Goal: Task Accomplishment & Management: Complete application form

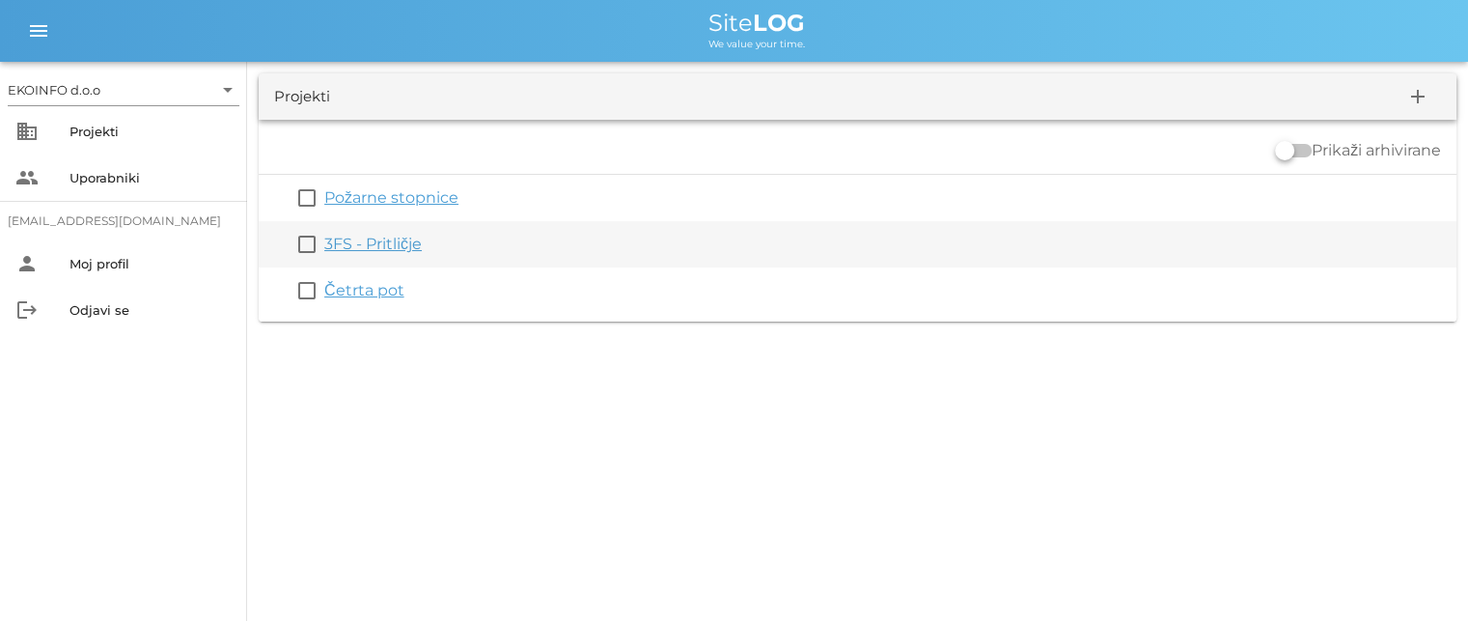
click at [378, 242] on link "3FS - Pritličje" at bounding box center [372, 244] width 97 height 18
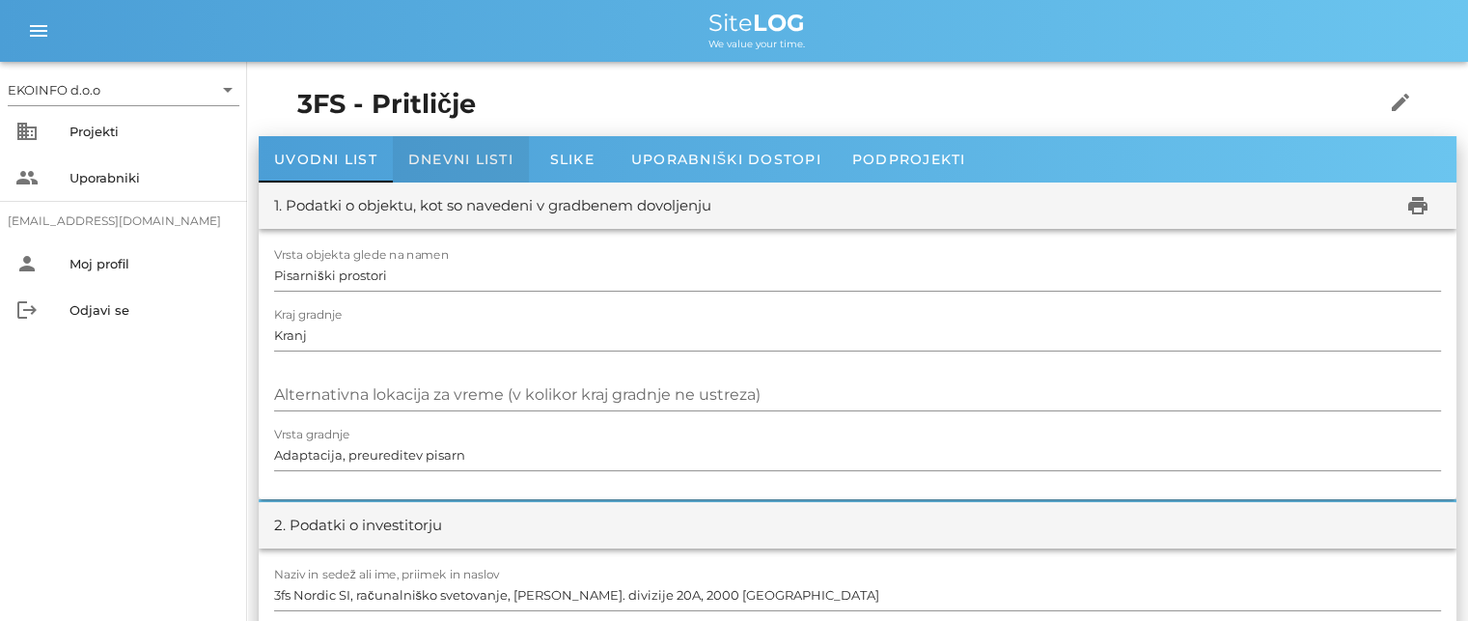
click at [441, 154] on span "Dnevni listi" at bounding box center [460, 159] width 105 height 17
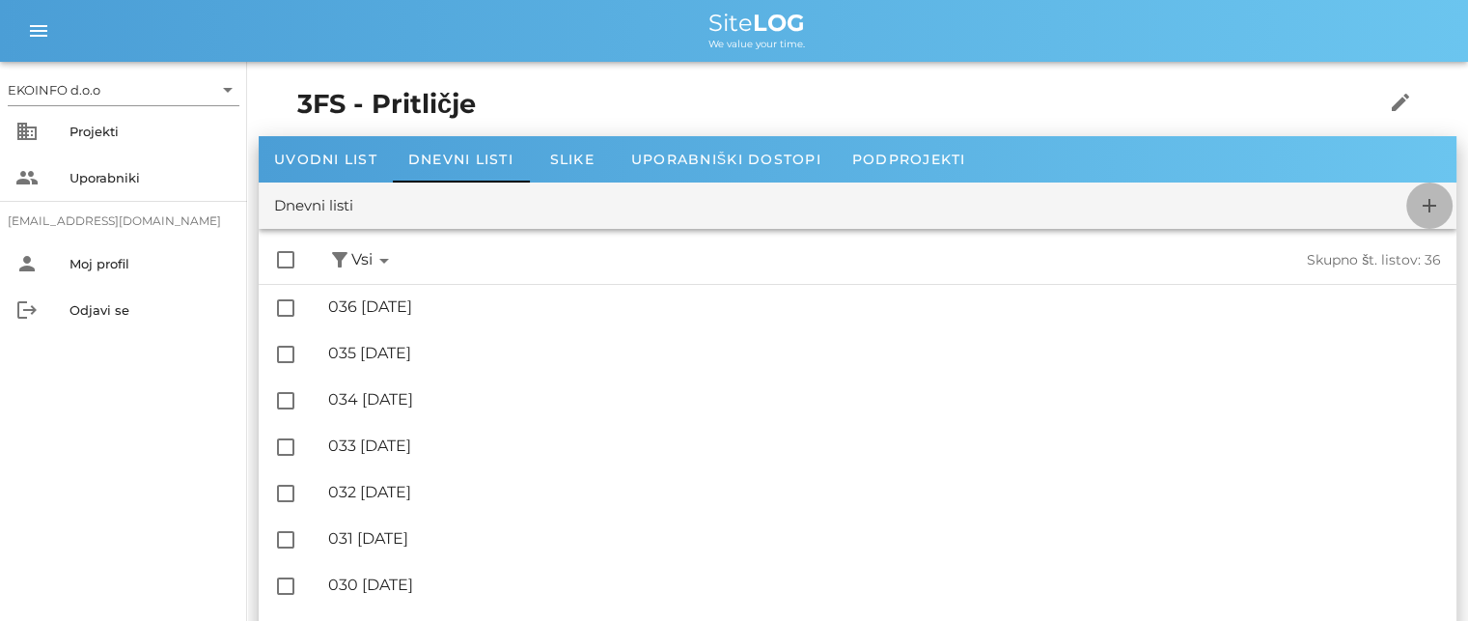
click at [1428, 204] on icon "add" at bounding box center [1429, 205] width 23 height 23
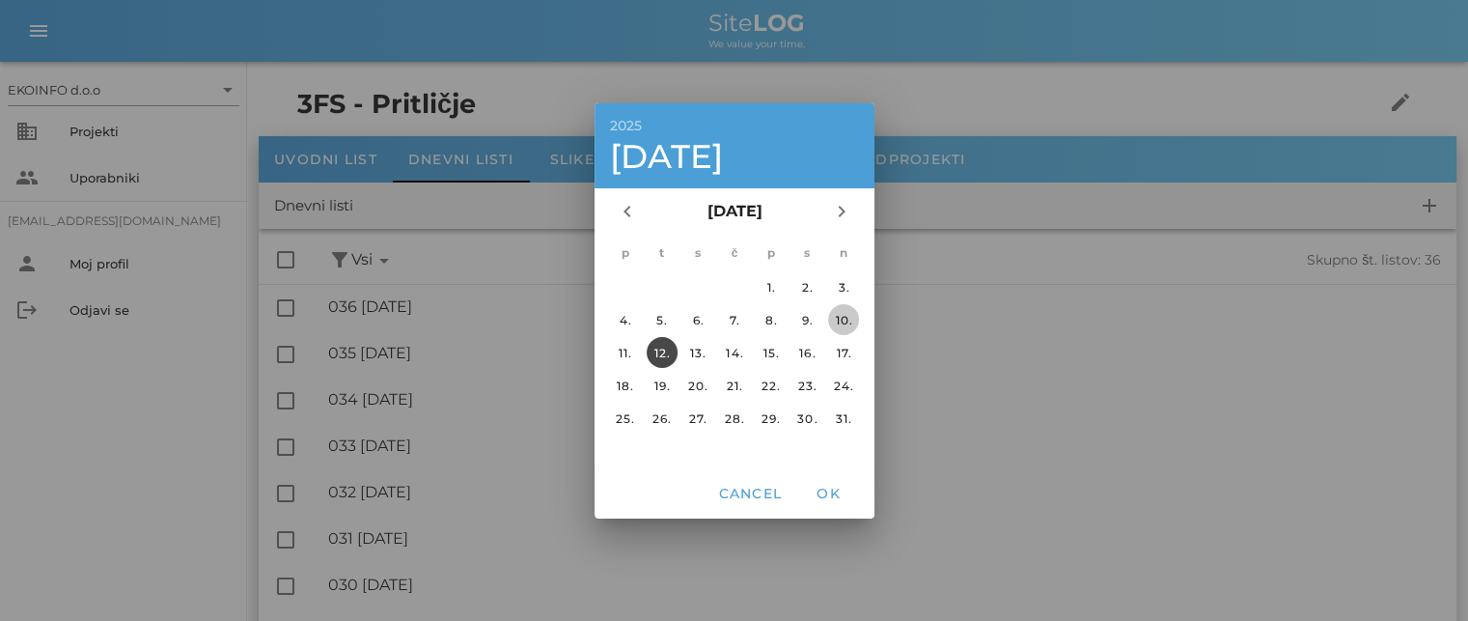
click at [842, 319] on div "10." at bounding box center [843, 319] width 31 height 14
click at [831, 486] on span "OK" at bounding box center [828, 492] width 46 height 17
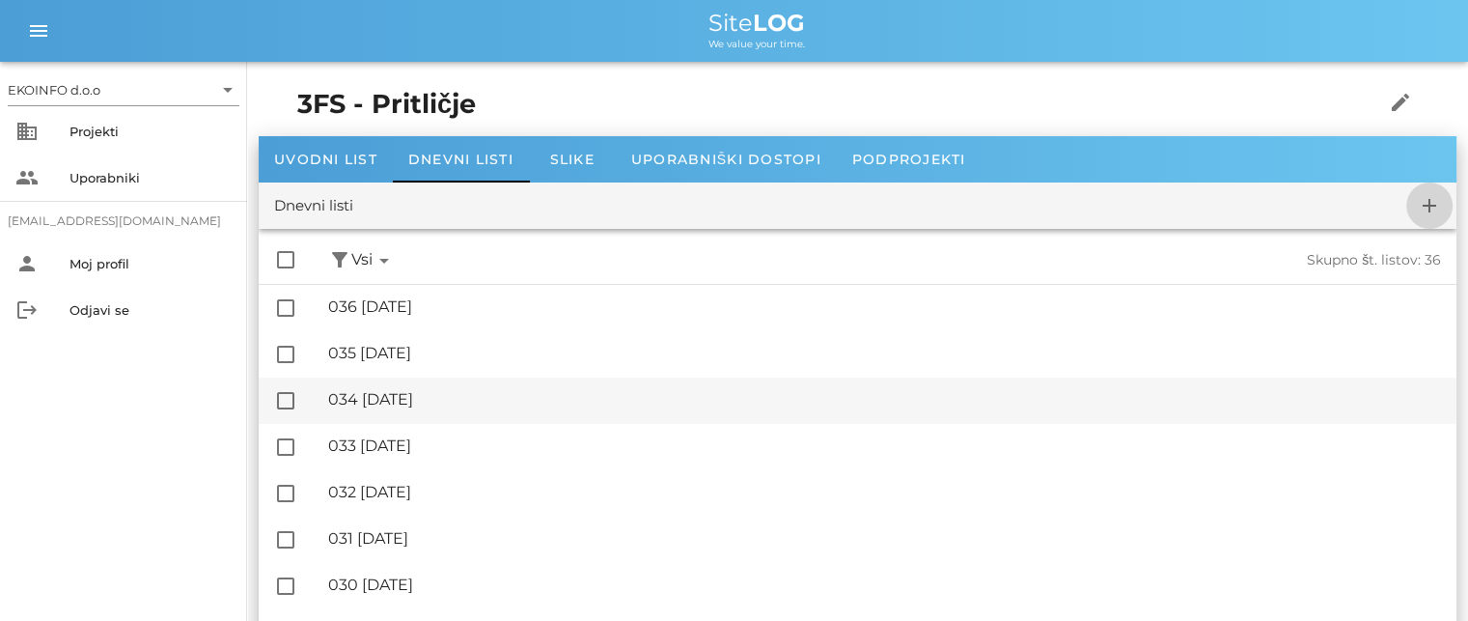
checkbox input "false"
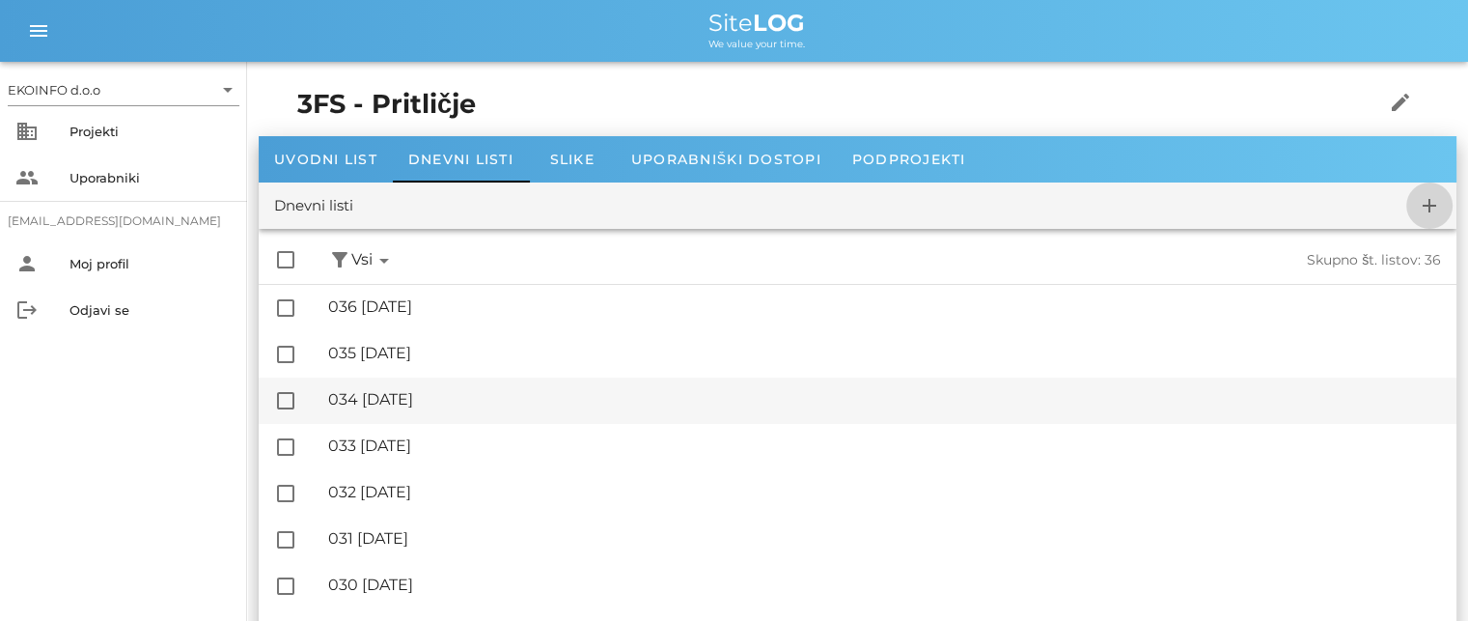
checkbox input "false"
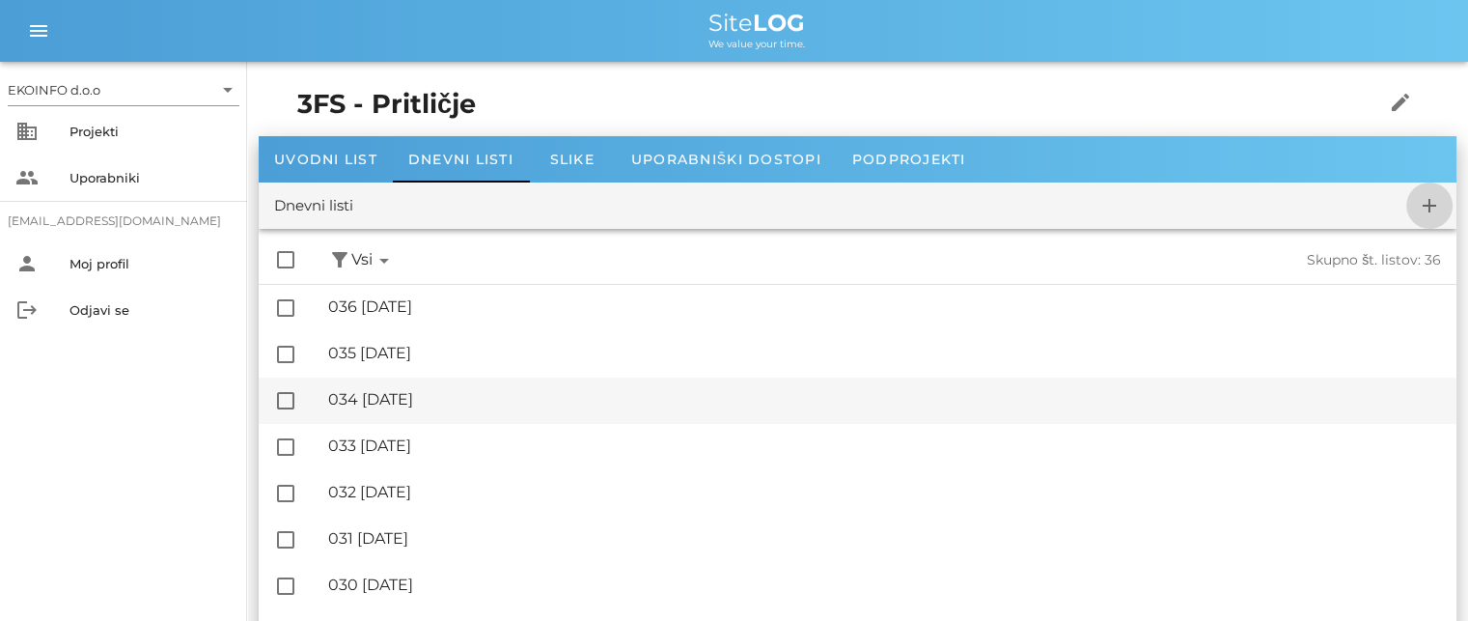
checkbox input "false"
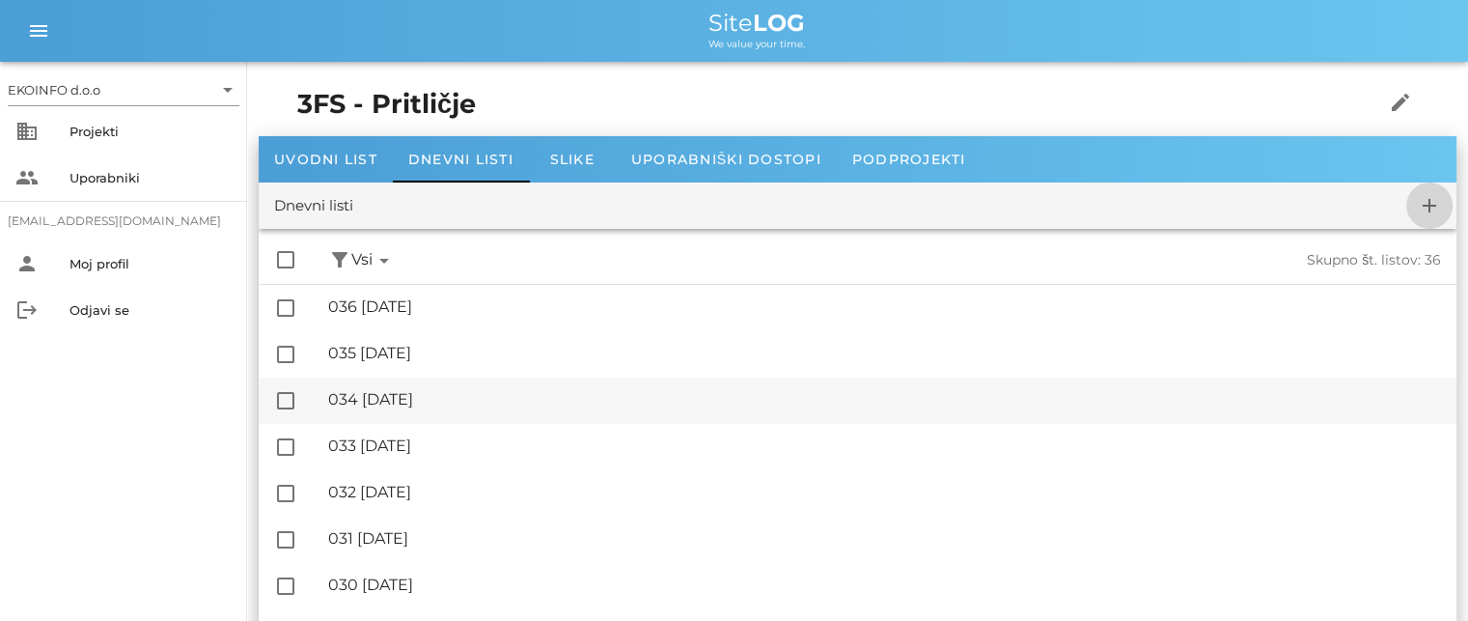
checkbox input "false"
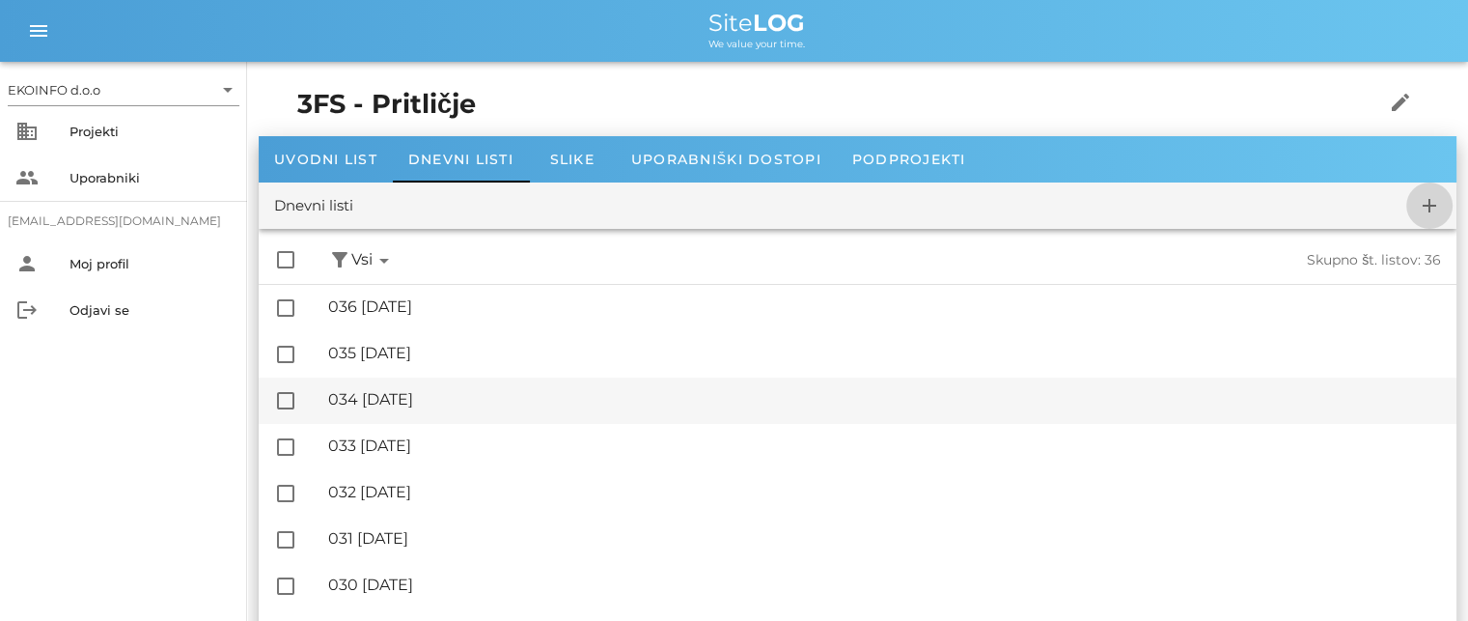
checkbox input "false"
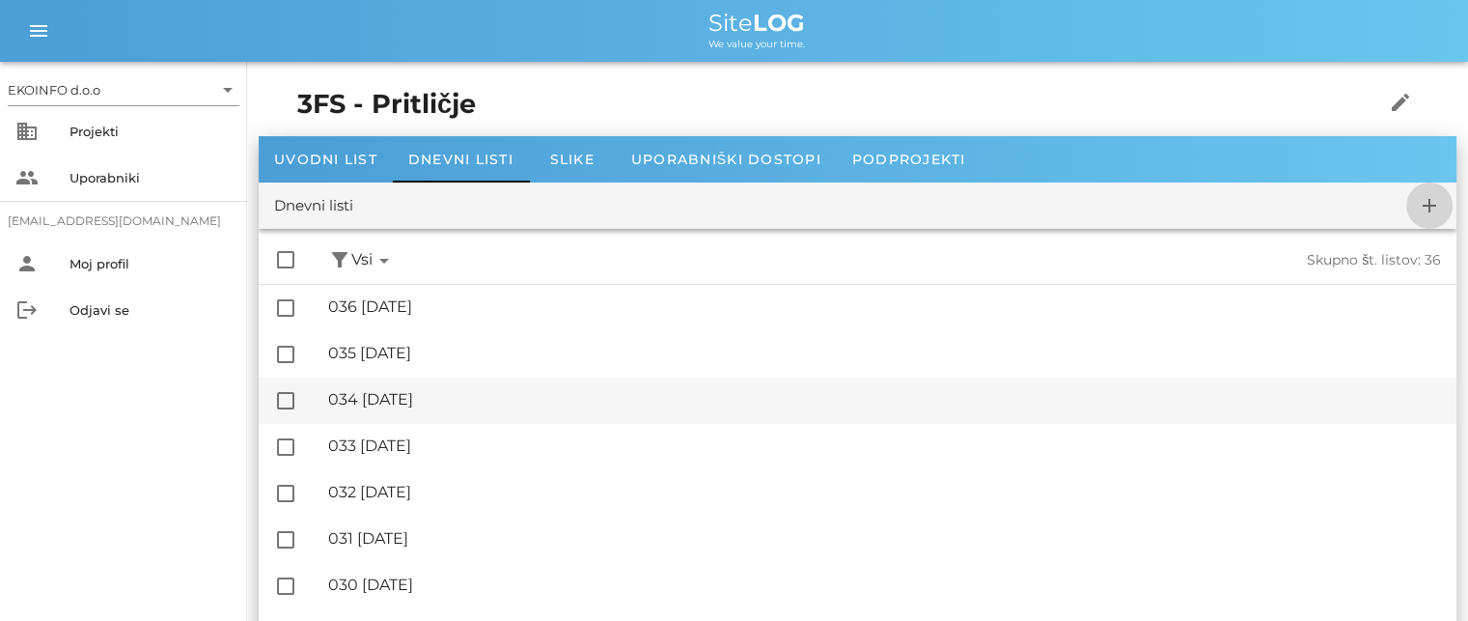
checkbox input "false"
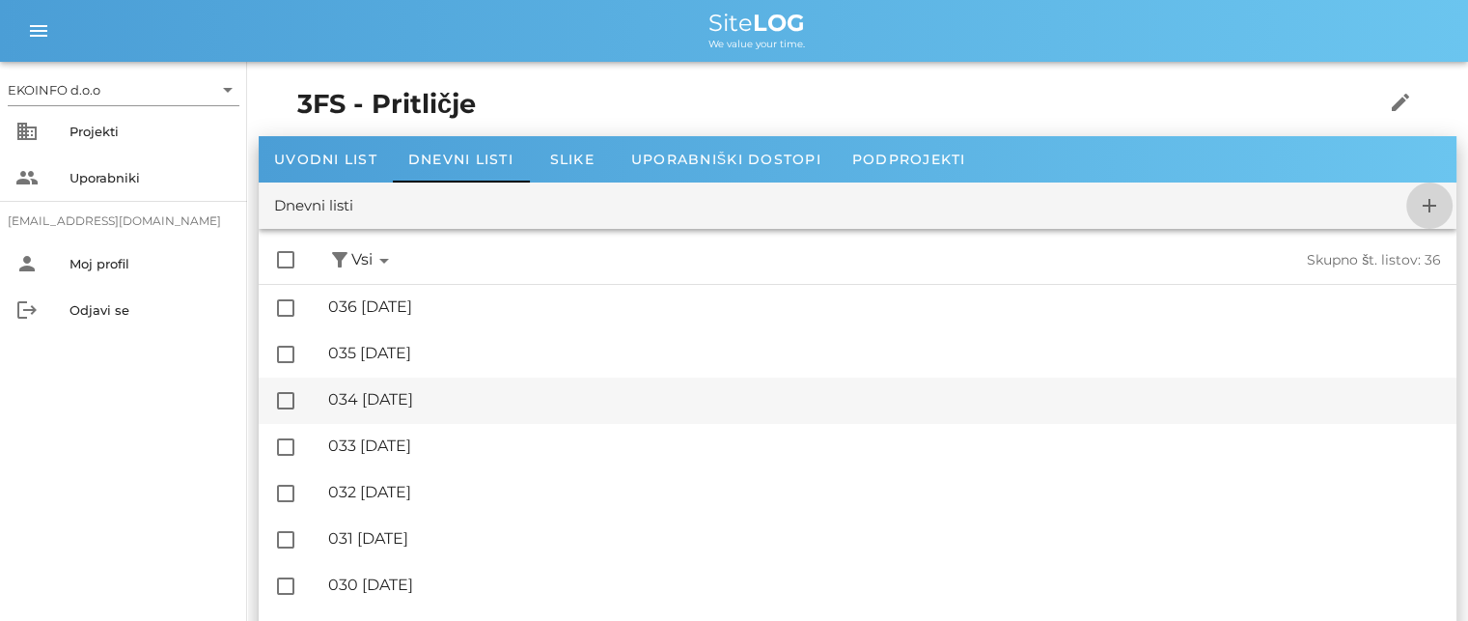
checkbox input "false"
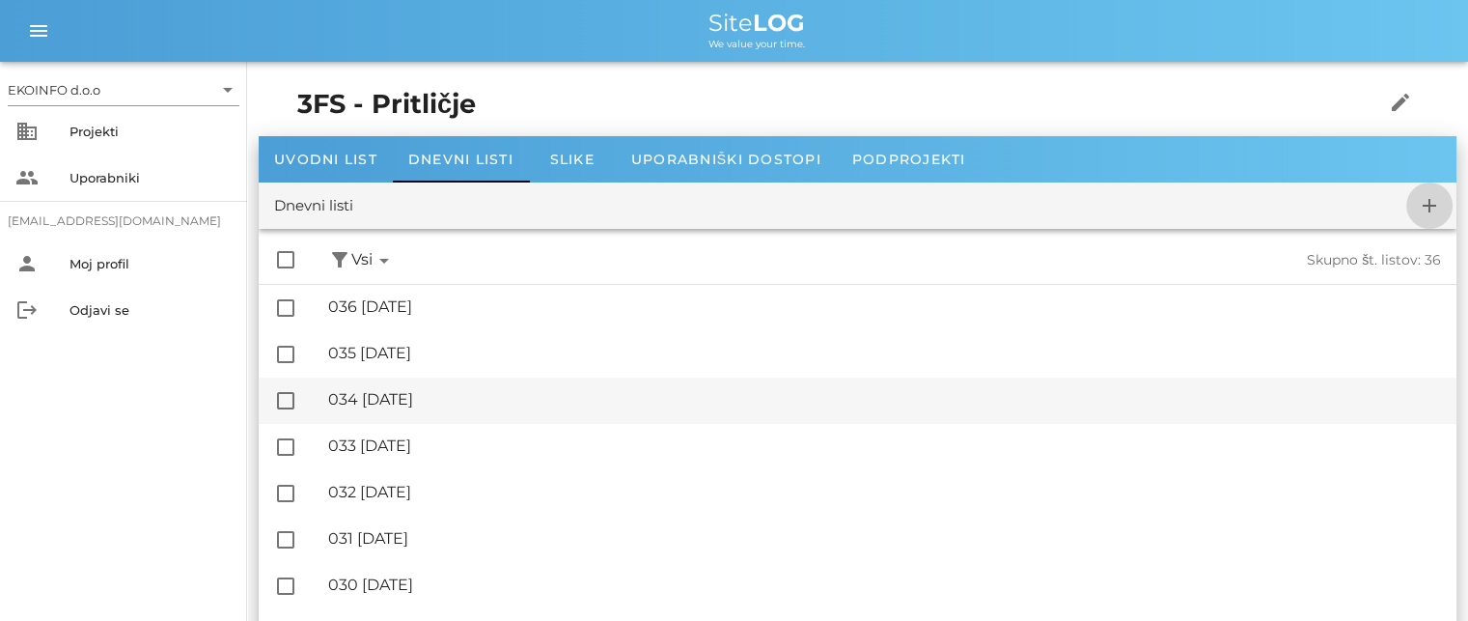
checkbox input "false"
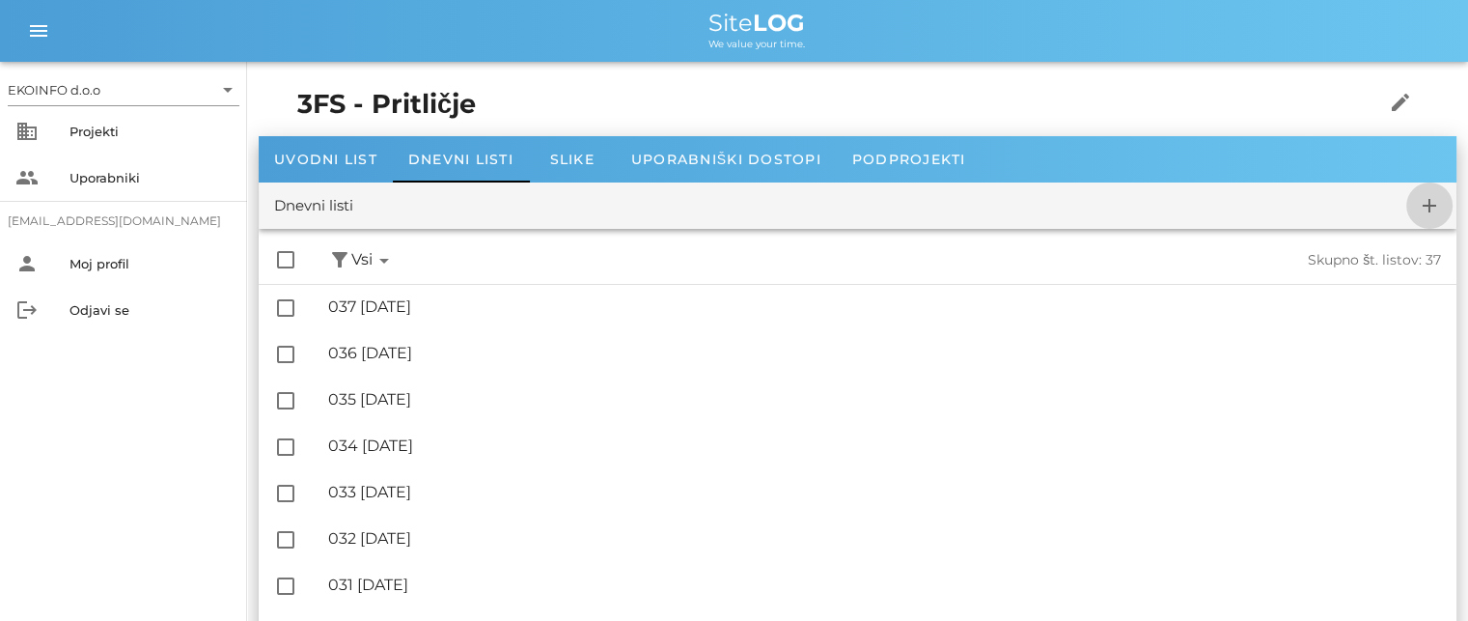
click at [1432, 203] on icon "add" at bounding box center [1429, 205] width 23 height 23
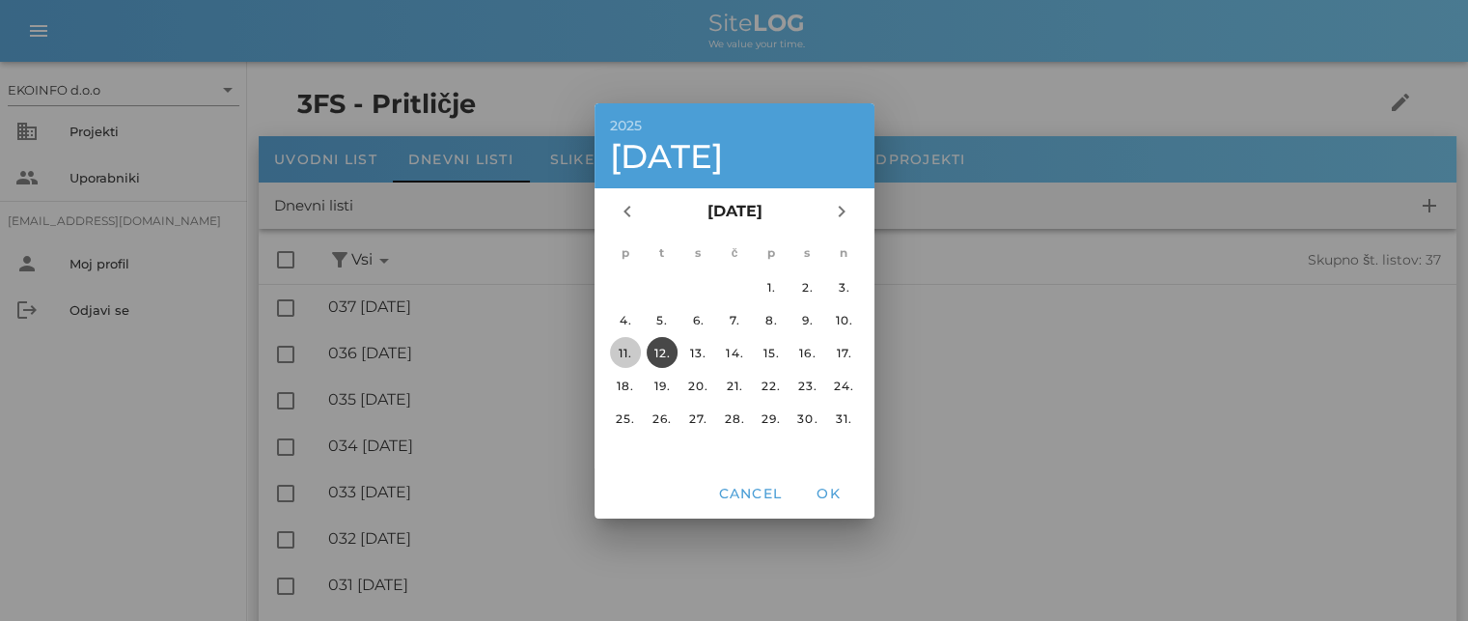
click at [619, 345] on div "11." at bounding box center [624, 352] width 31 height 14
click at [826, 489] on span "OK" at bounding box center [828, 492] width 46 height 17
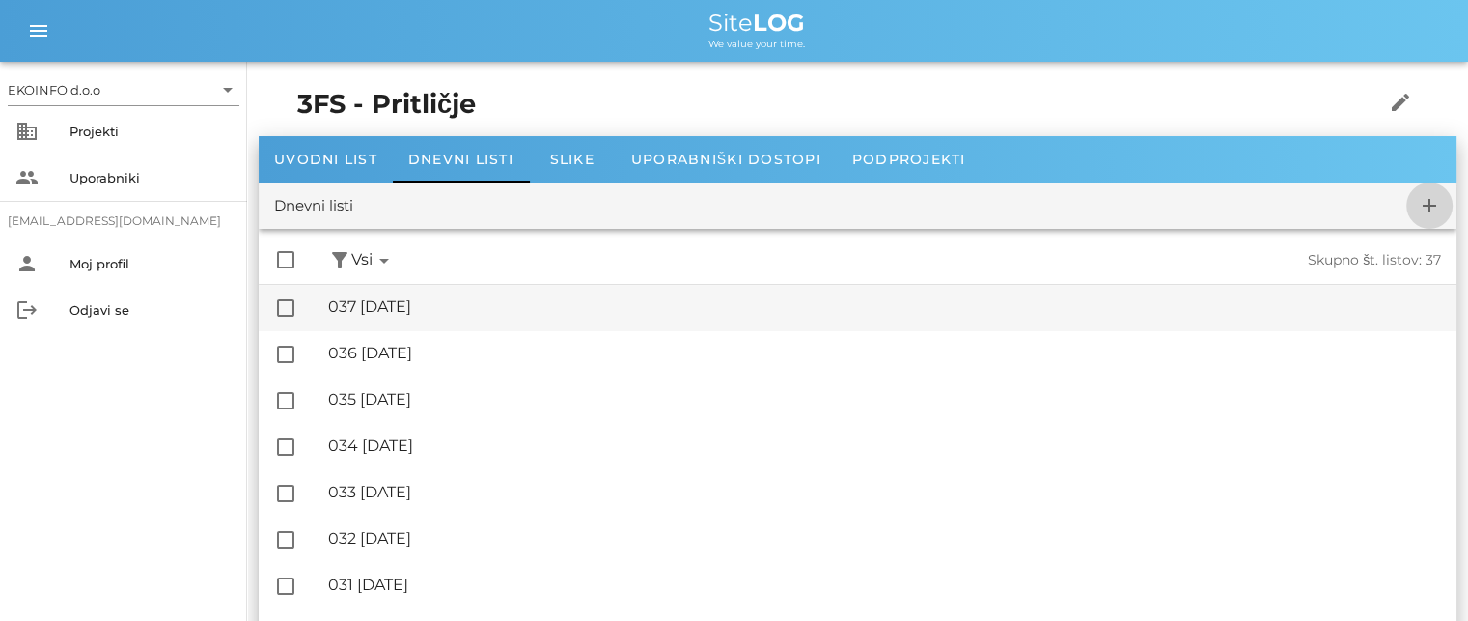
checkbox input "false"
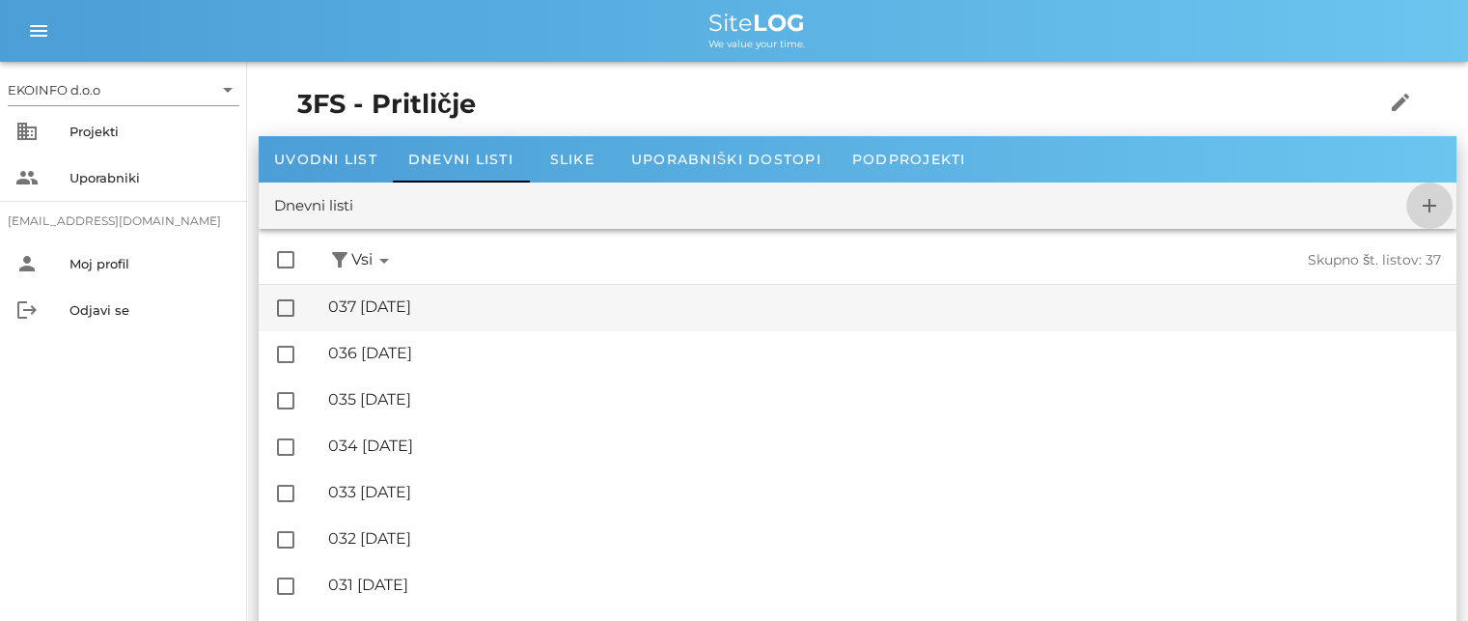
checkbox input "false"
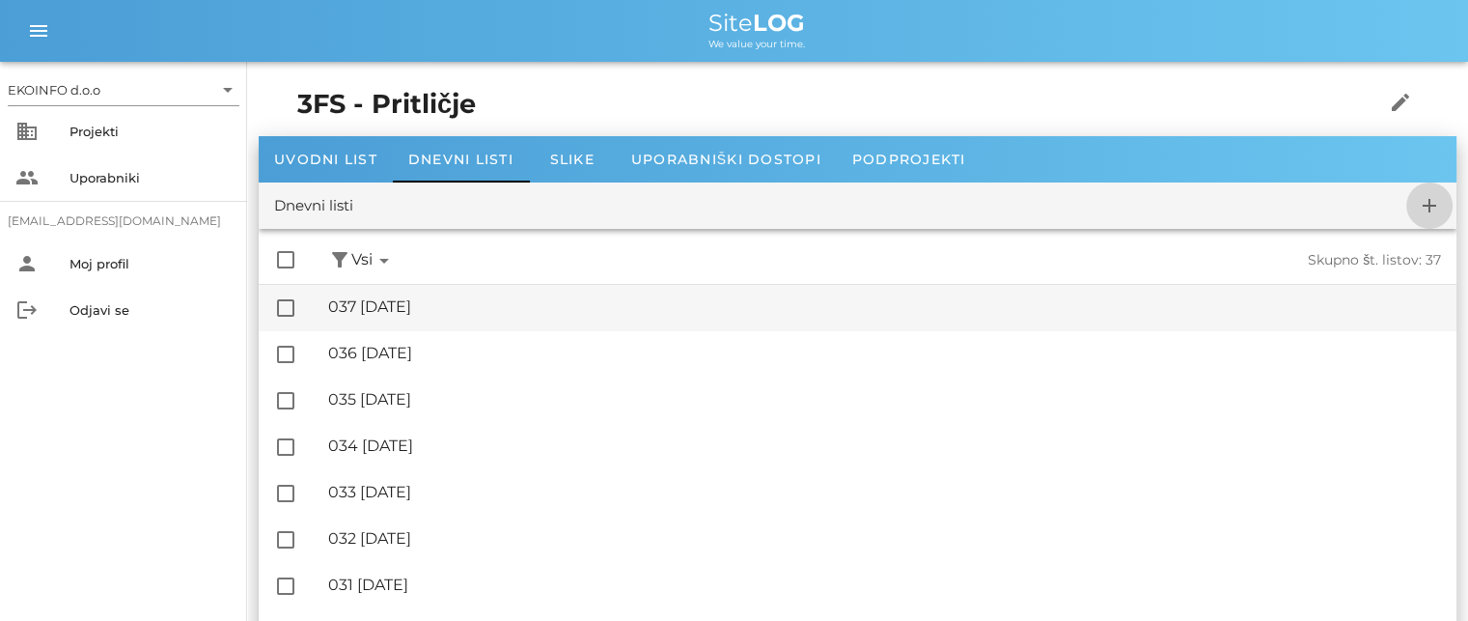
checkbox input "false"
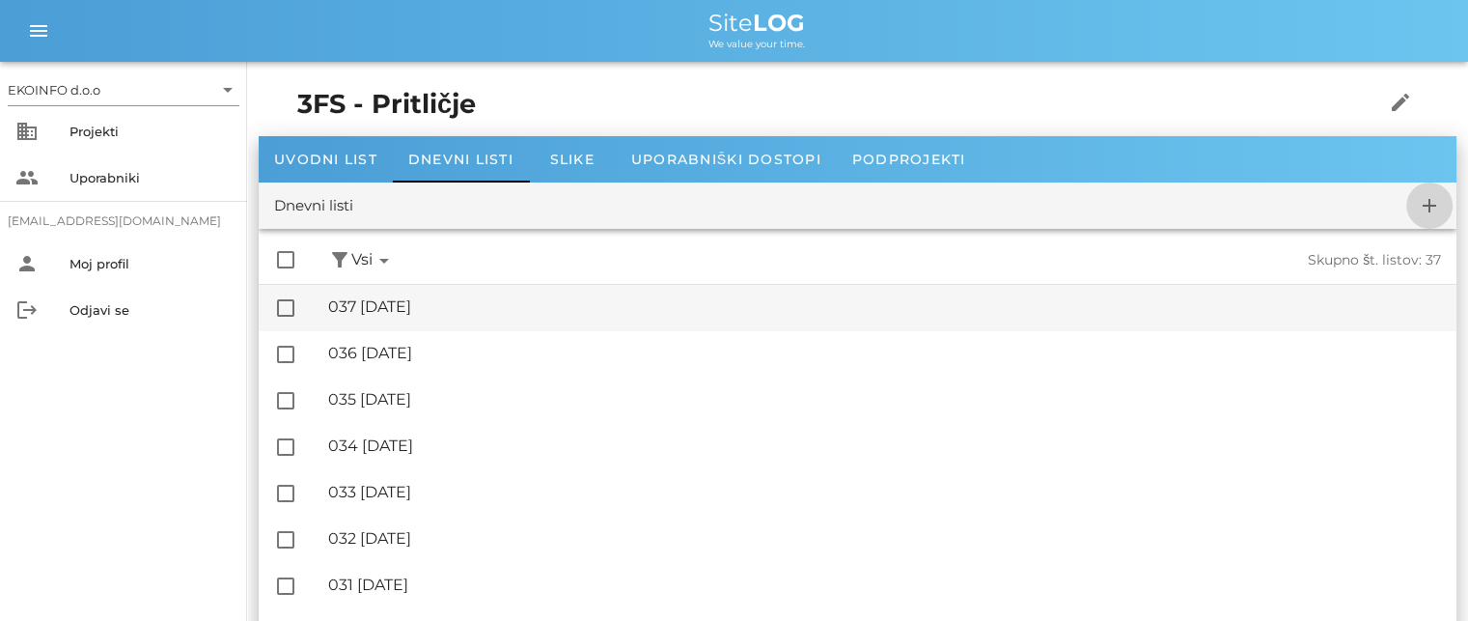
checkbox input "false"
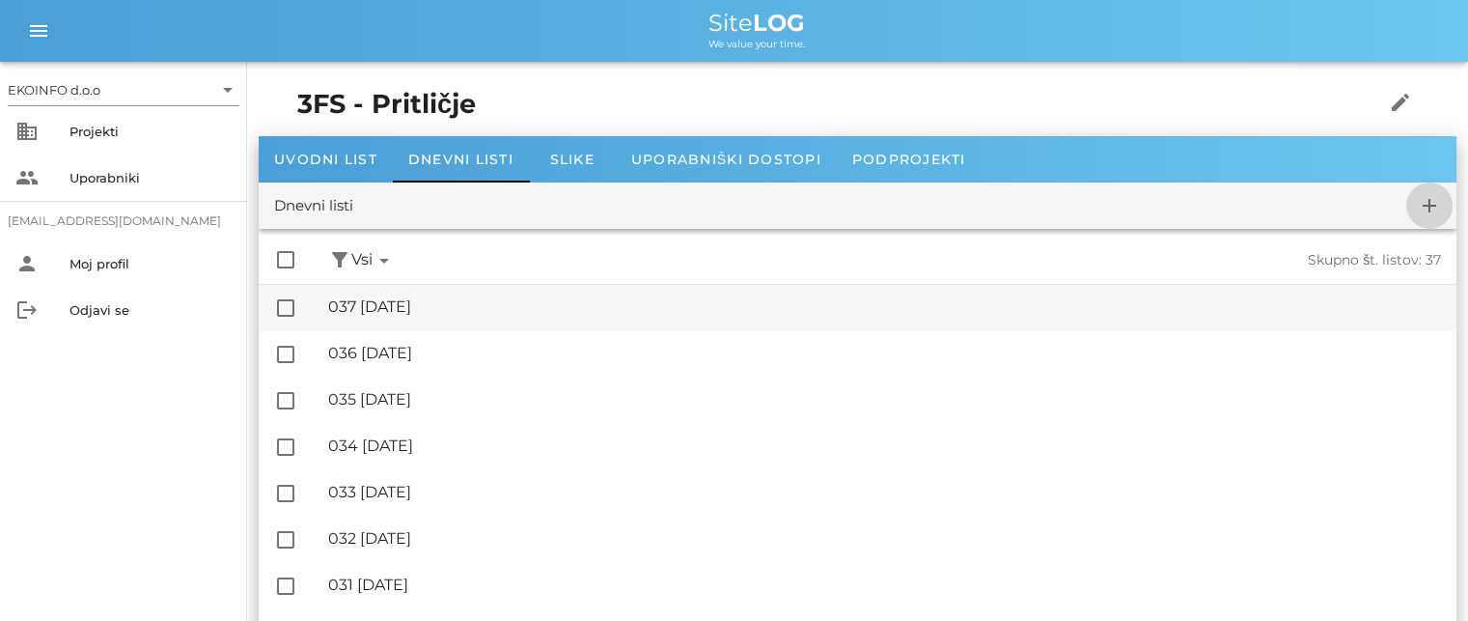
checkbox input "false"
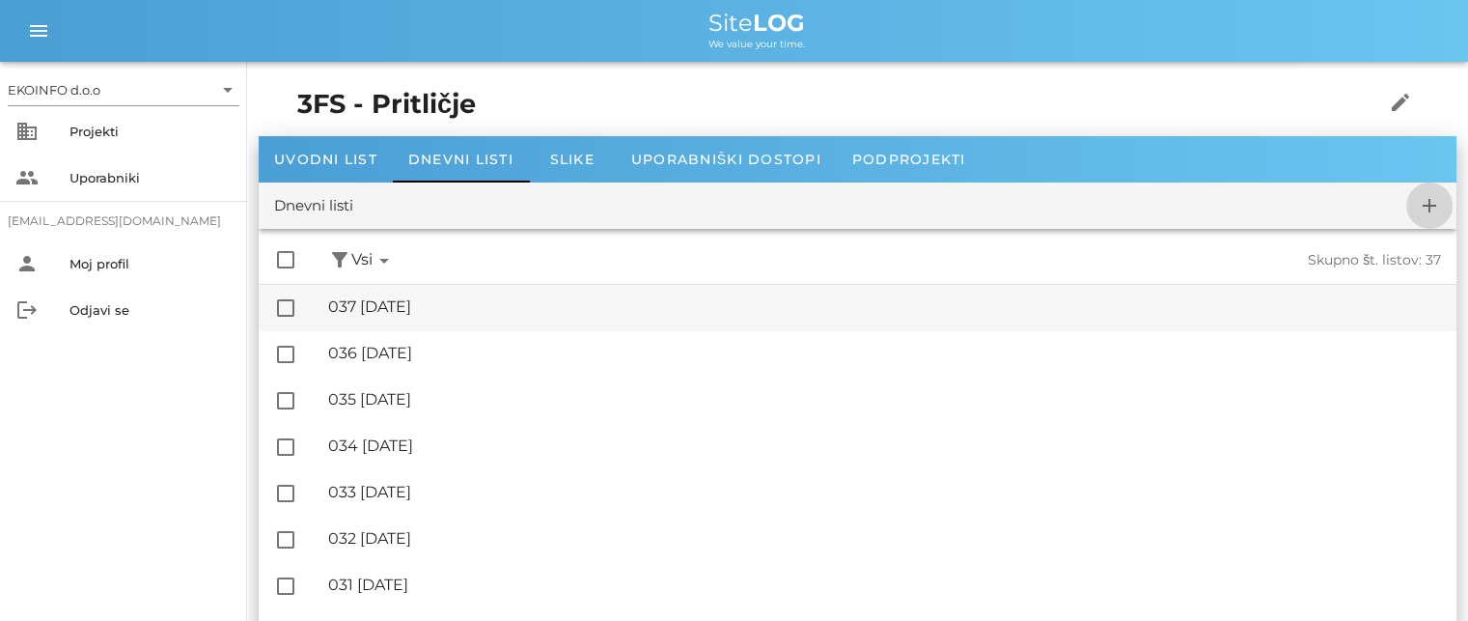
checkbox input "false"
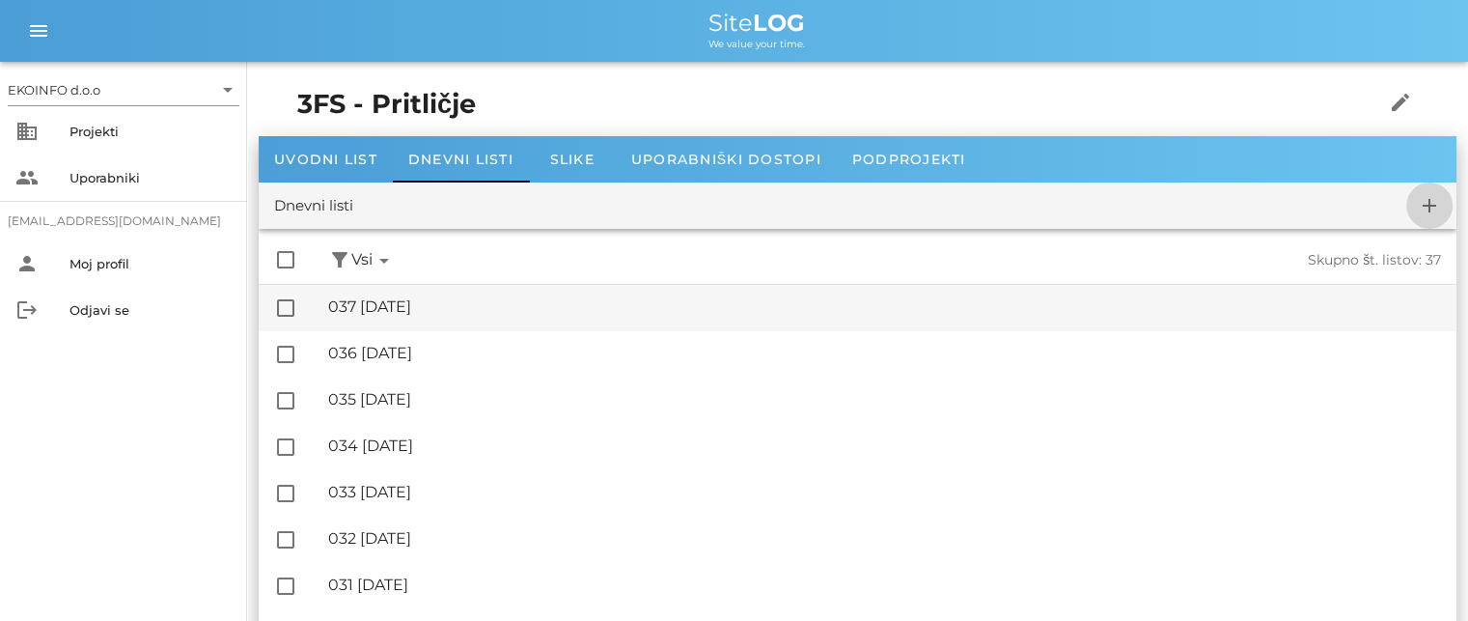
checkbox input "false"
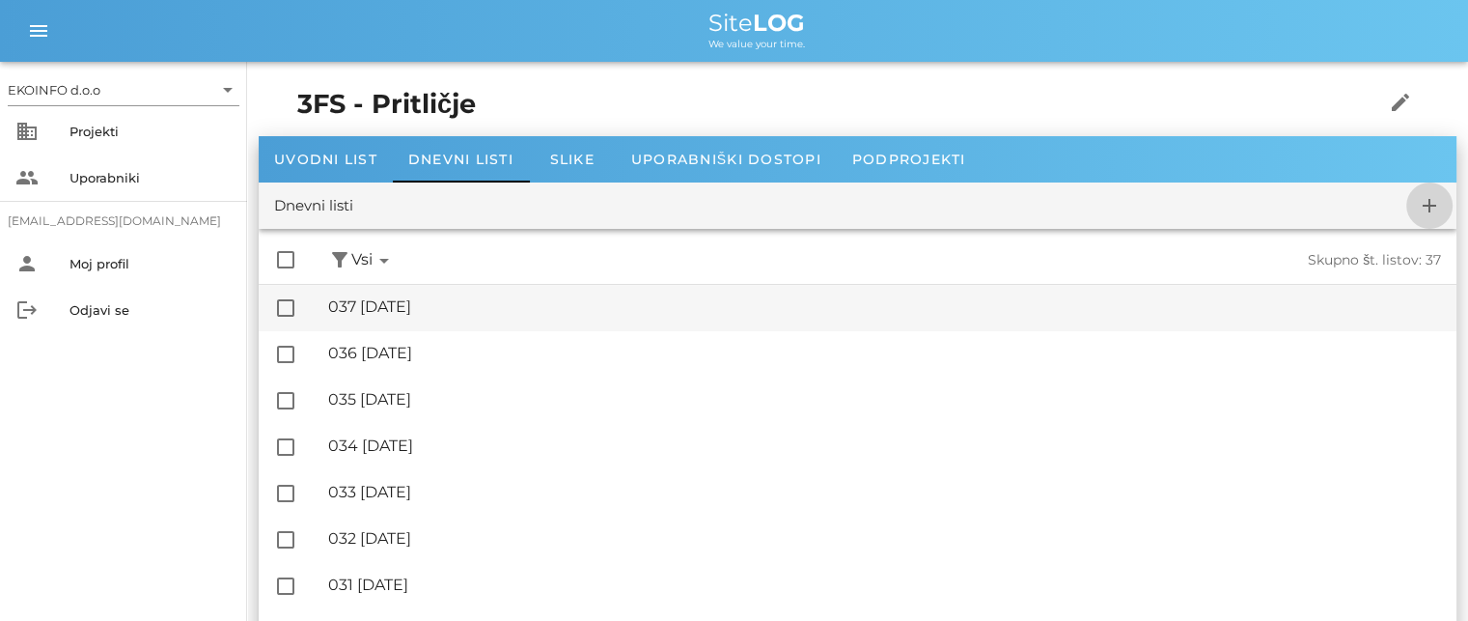
checkbox input "false"
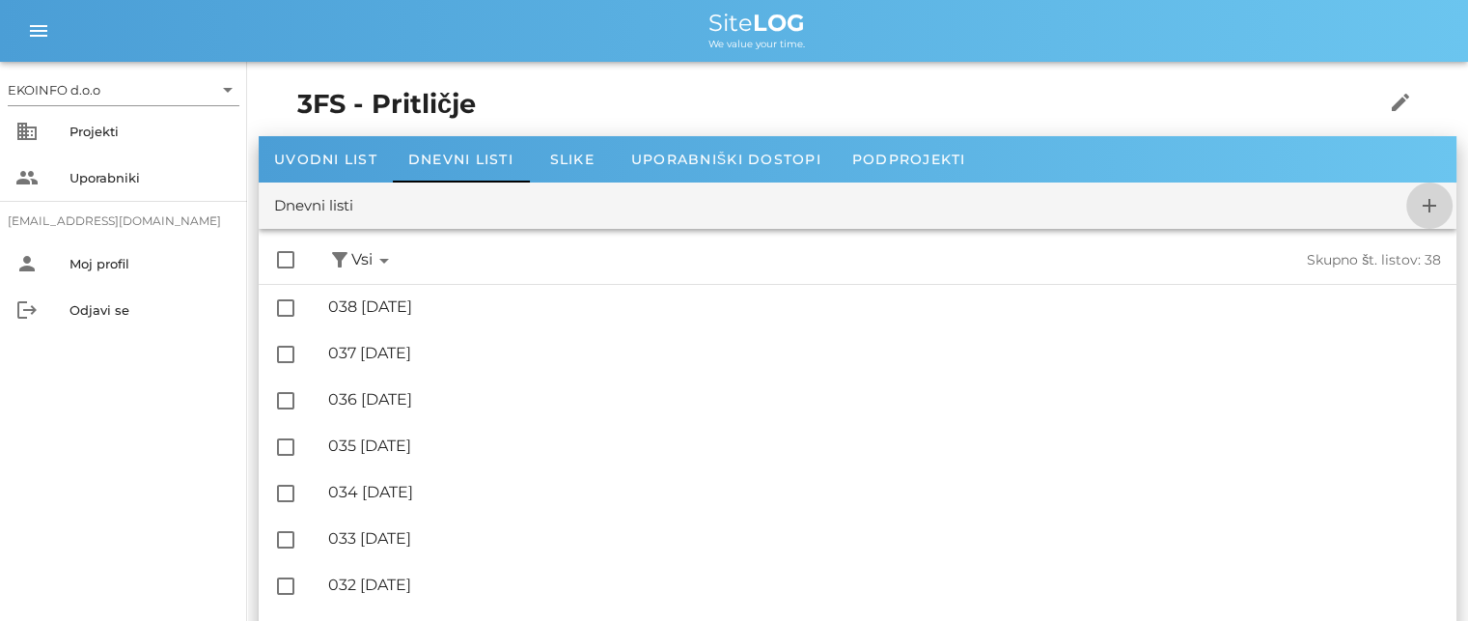
click at [1432, 208] on icon "add" at bounding box center [1429, 205] width 23 height 23
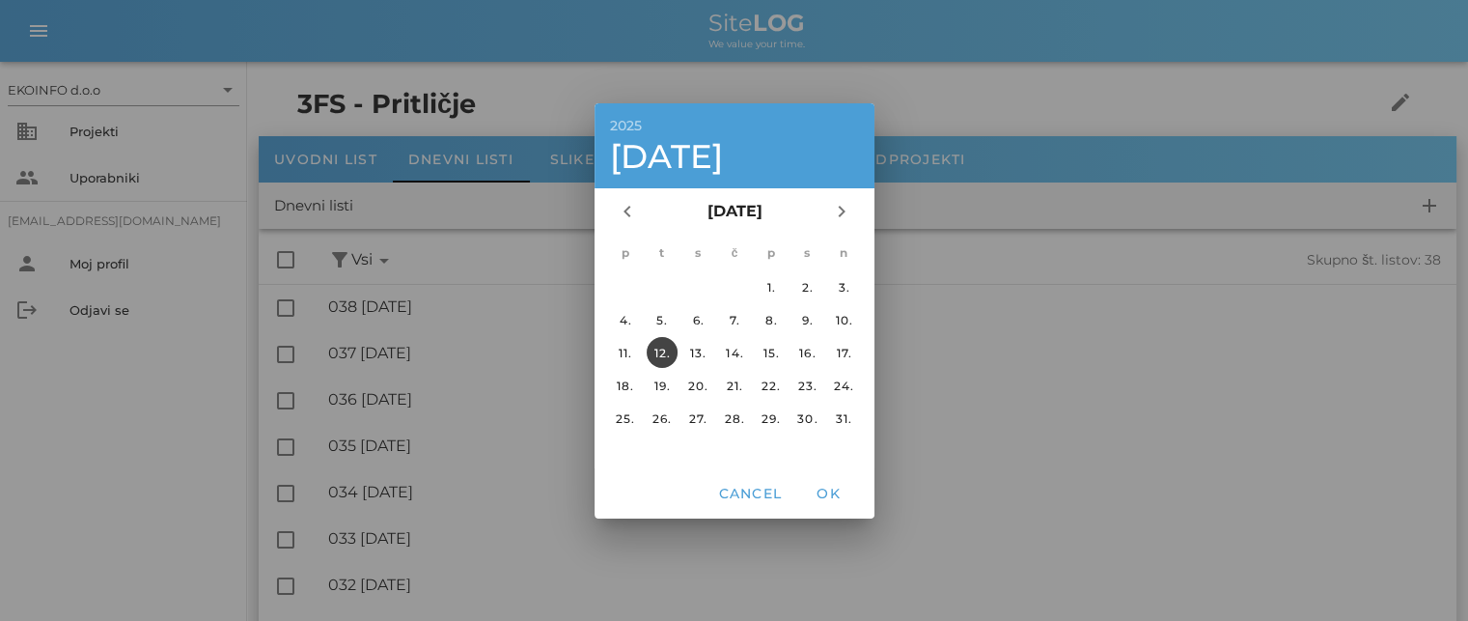
click at [659, 346] on div "12." at bounding box center [661, 352] width 31 height 14
click at [823, 485] on span "OK" at bounding box center [828, 492] width 46 height 17
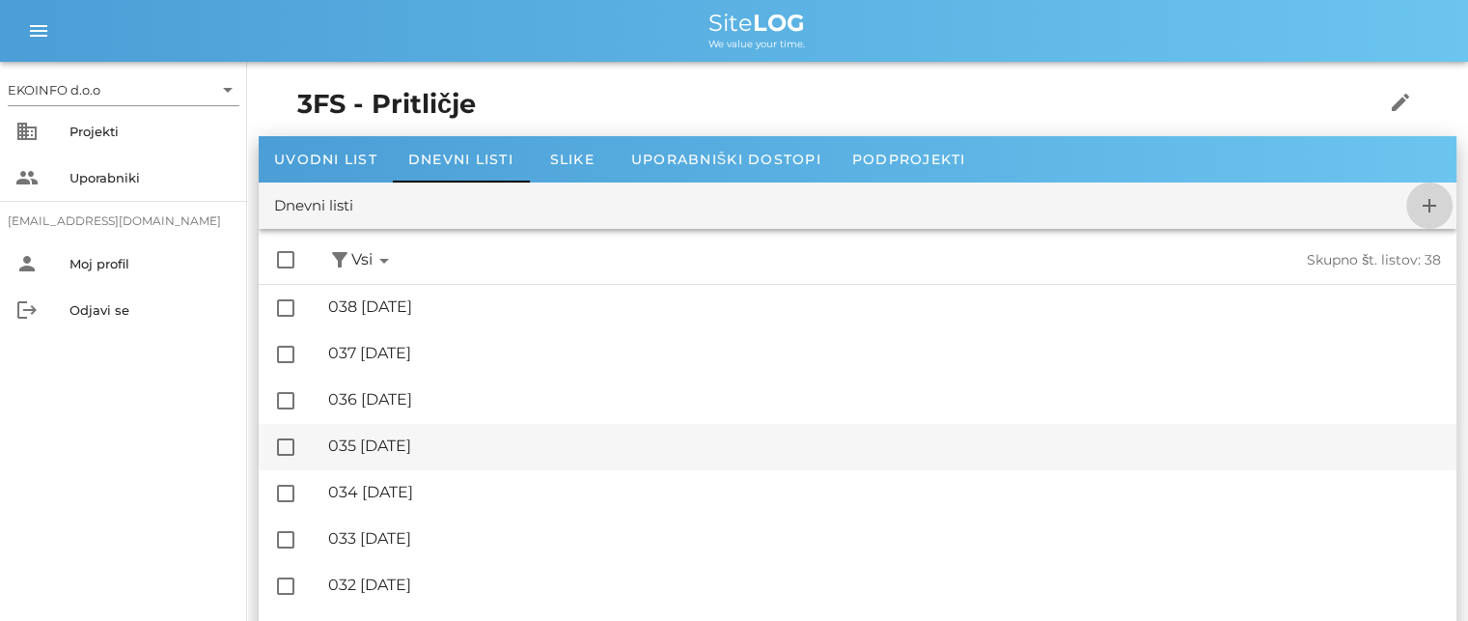
checkbox input "false"
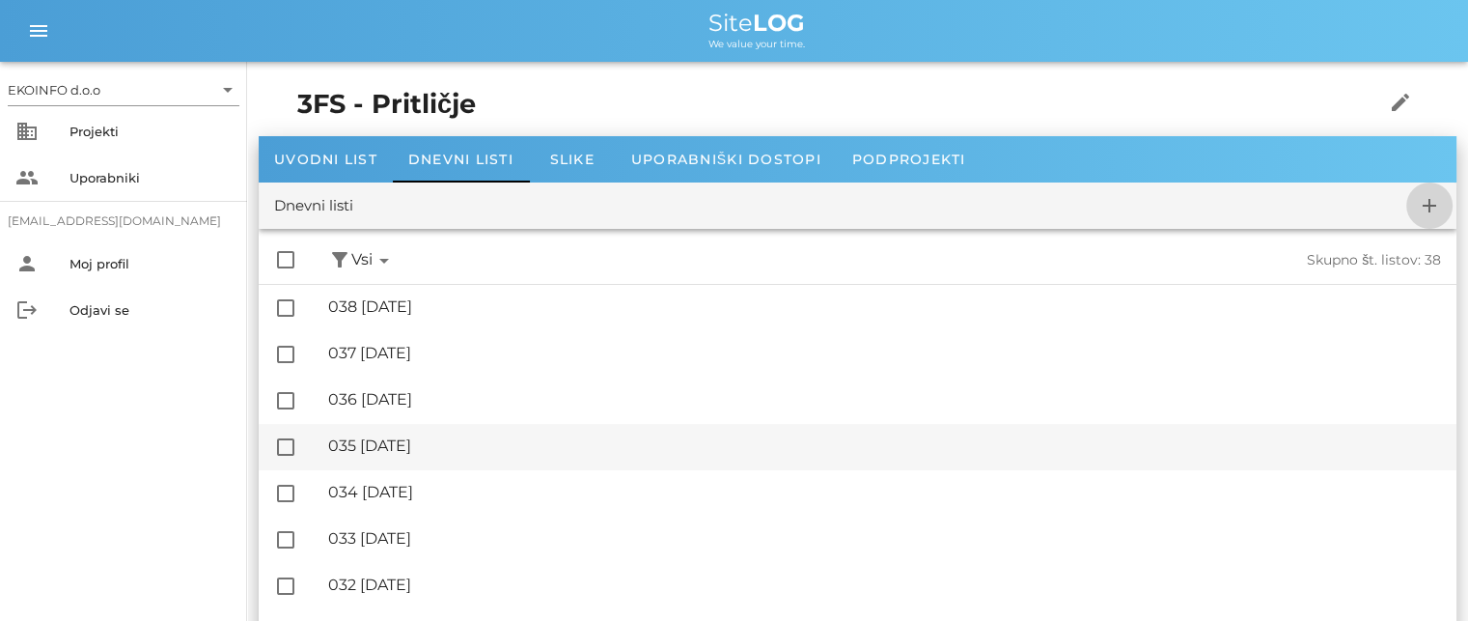
checkbox input "false"
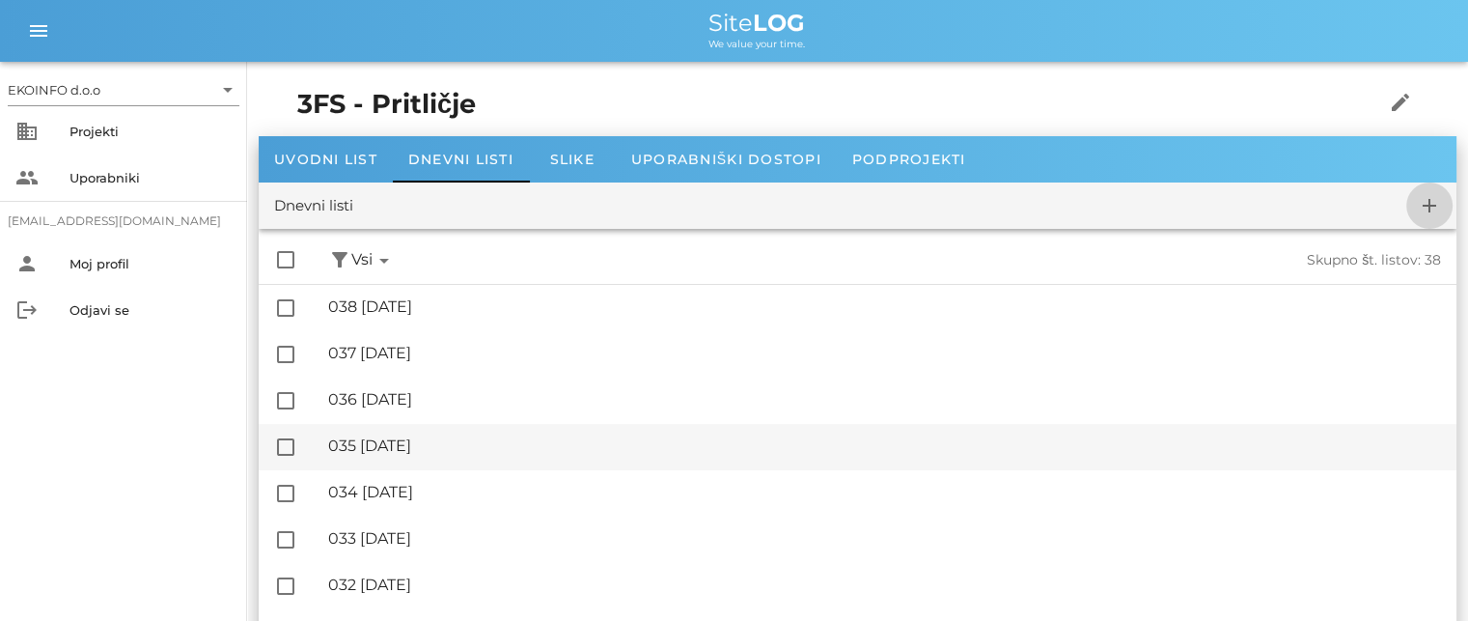
checkbox input "false"
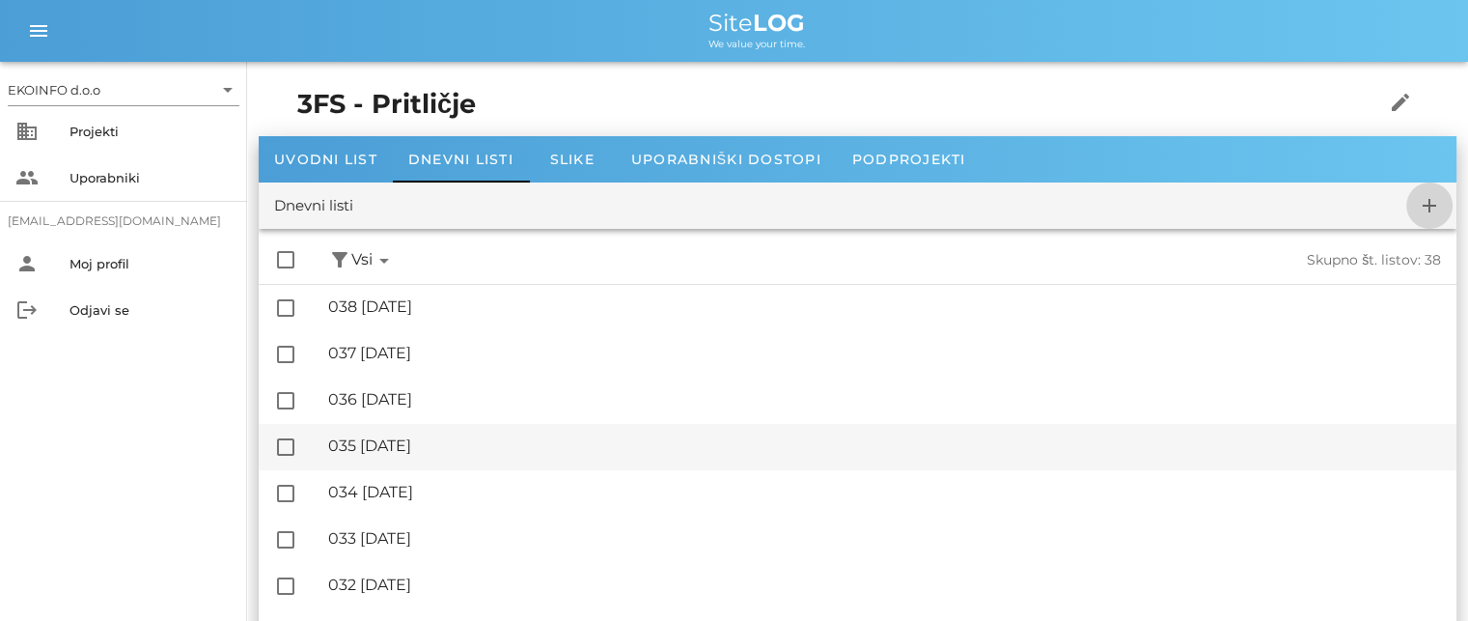
checkbox input "false"
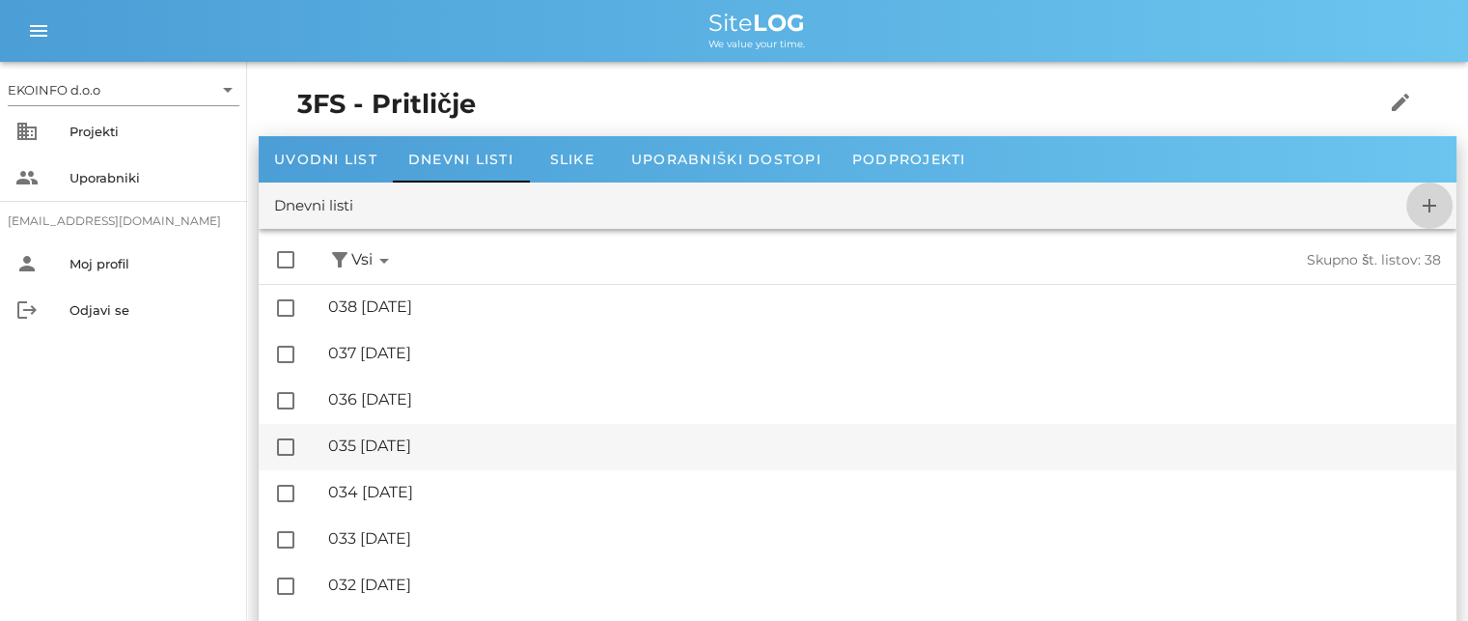
checkbox input "false"
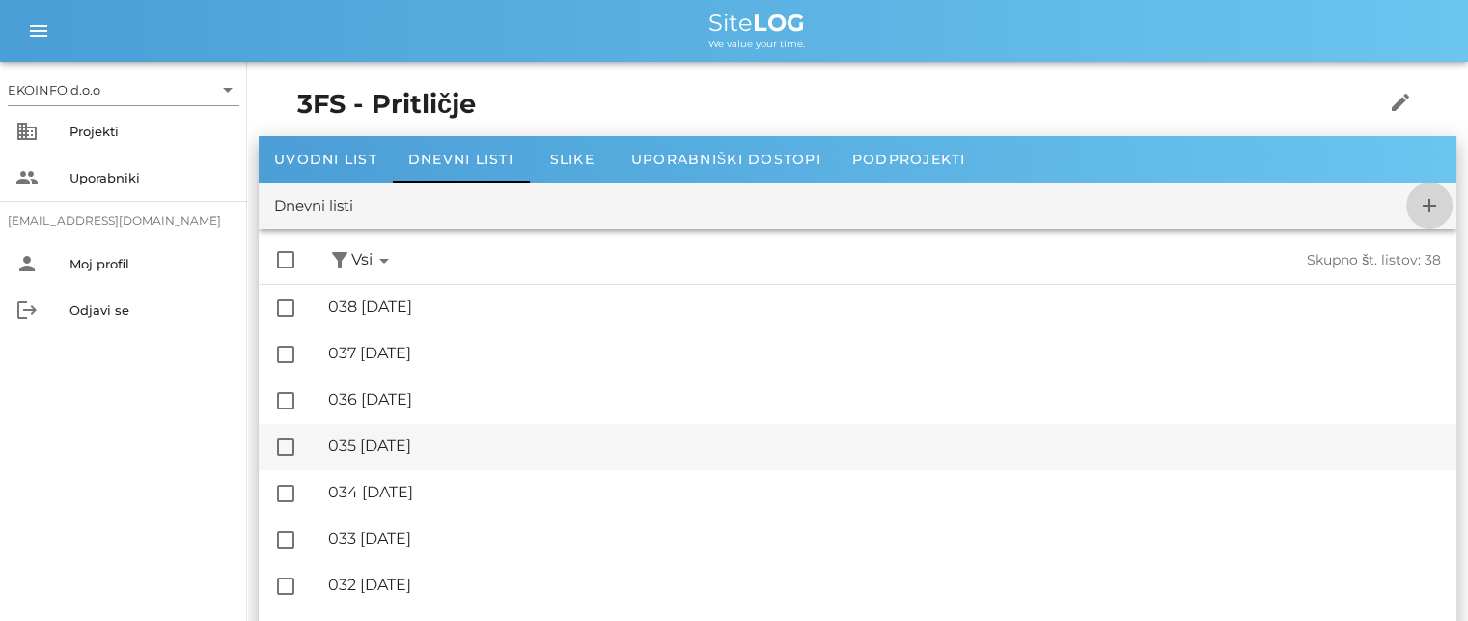
checkbox input "false"
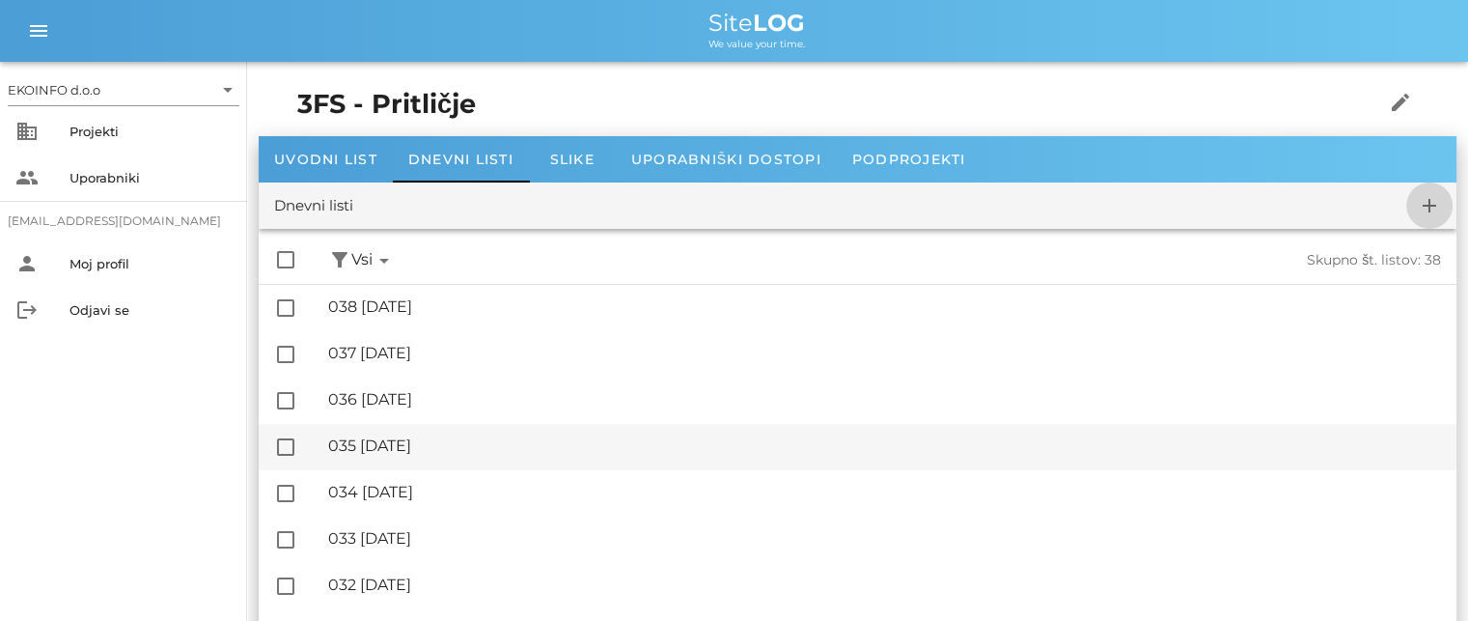
checkbox input "false"
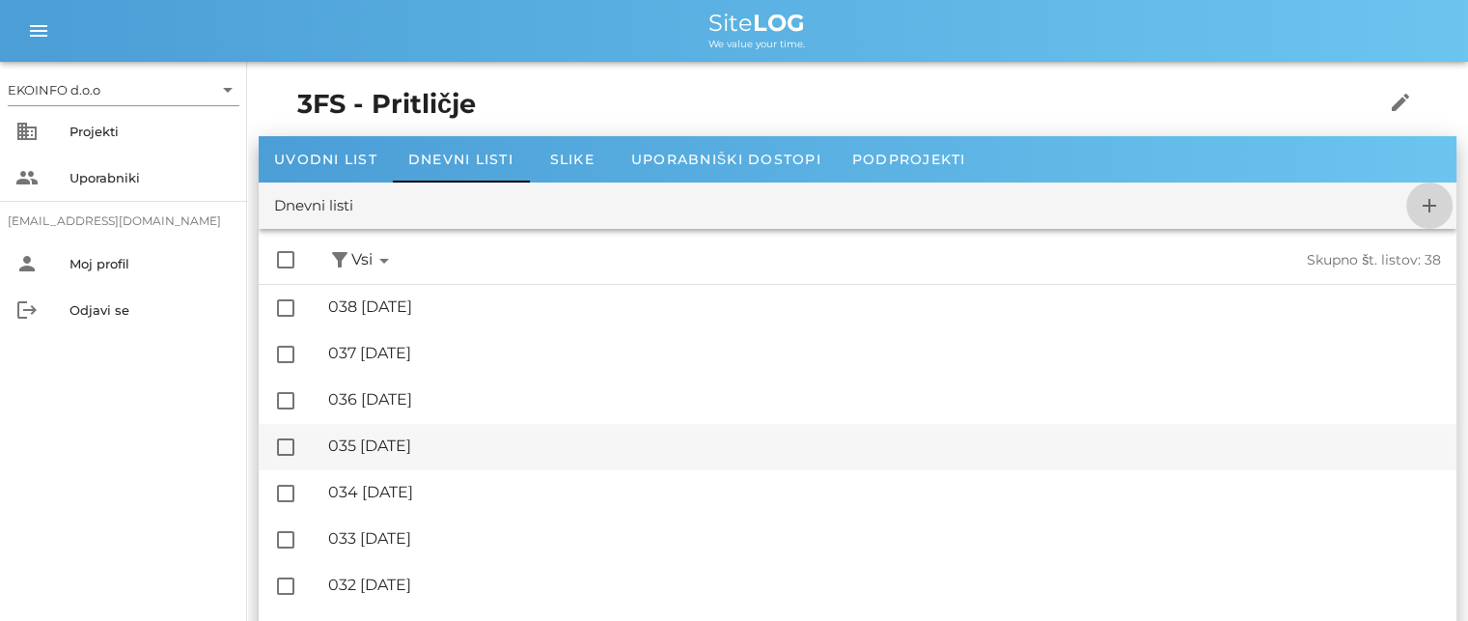
checkbox input "false"
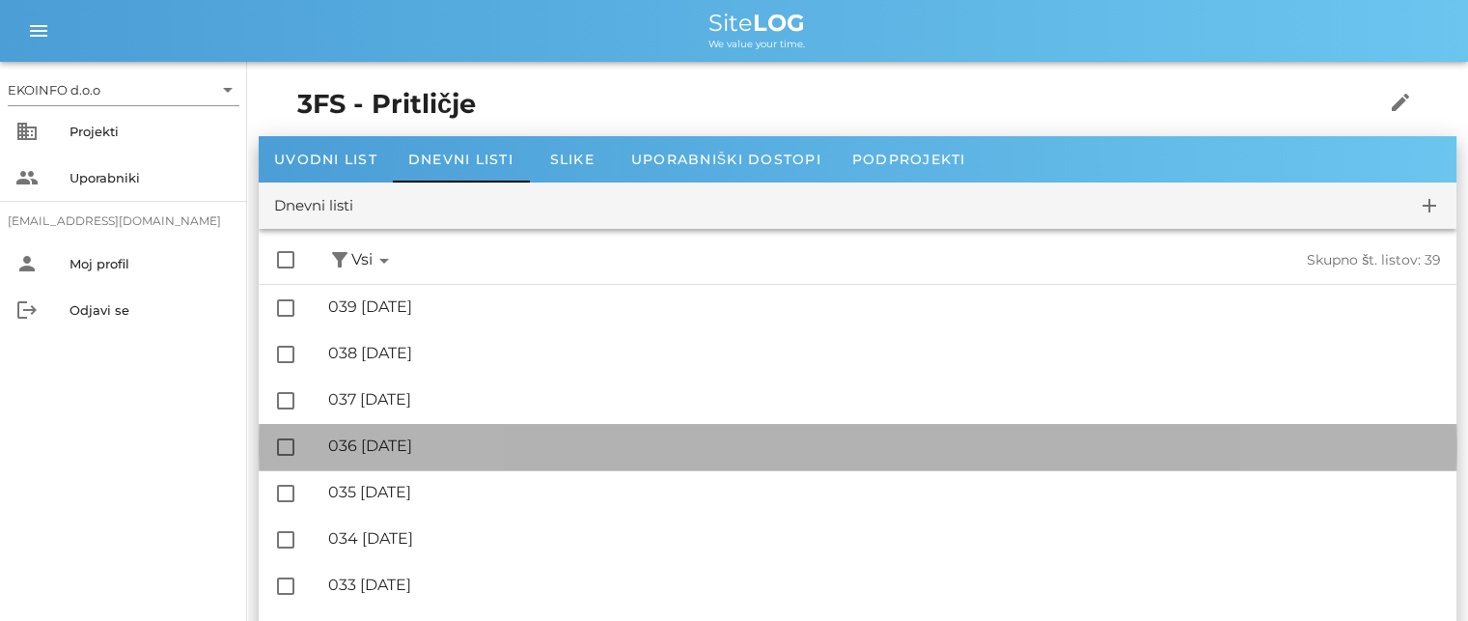
click at [431, 443] on div "🔏 036 [DATE]" at bounding box center [884, 445] width 1113 height 18
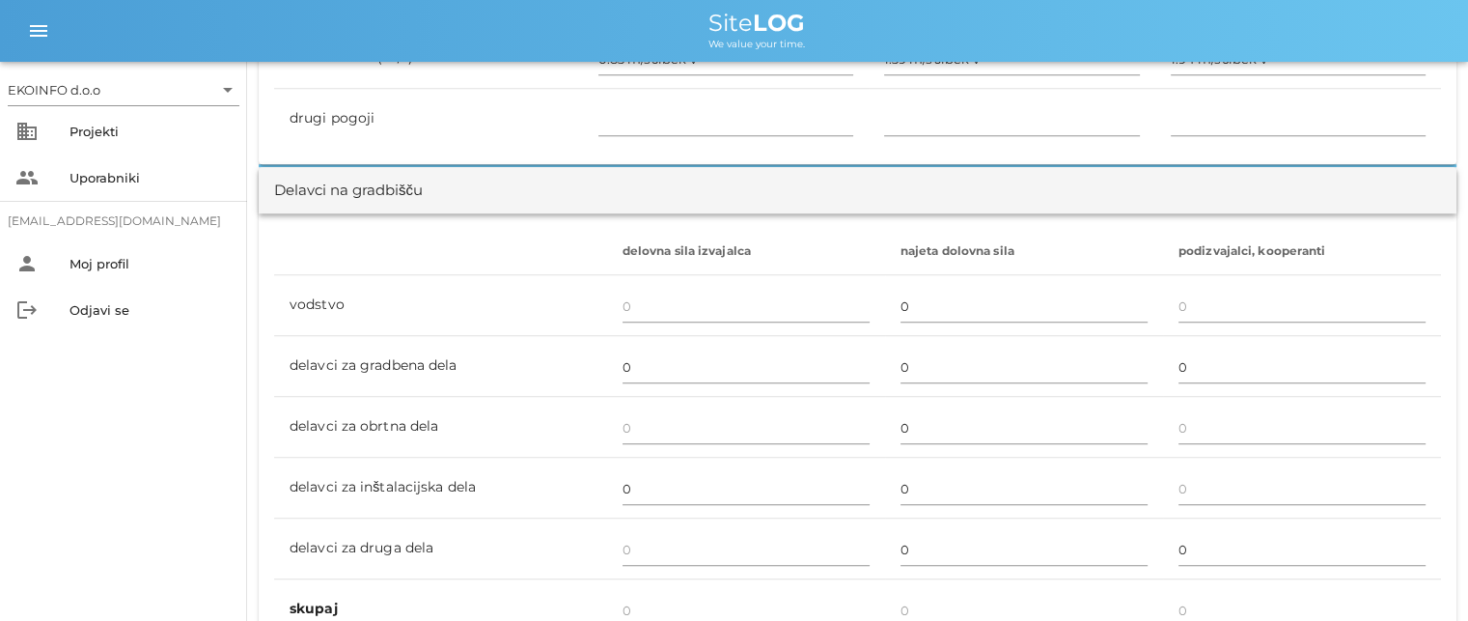
scroll to position [965, 0]
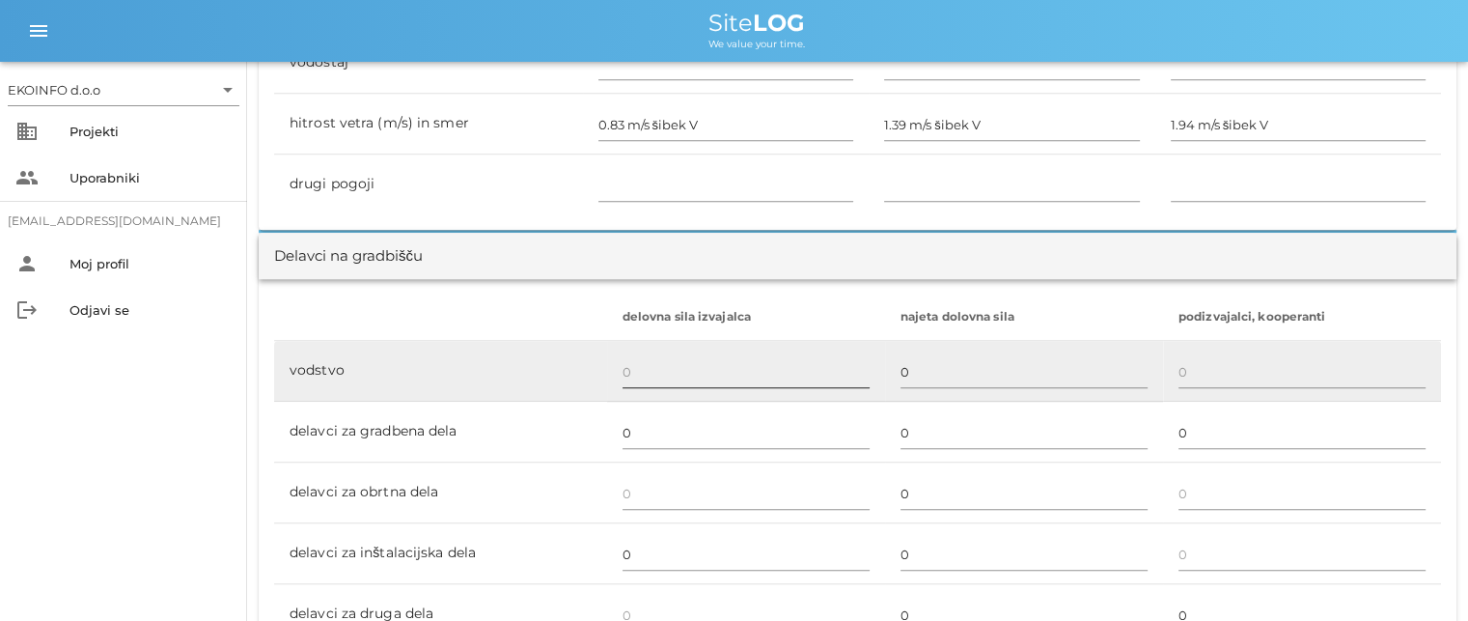
click at [625, 366] on input "text" at bounding box center [745, 371] width 247 height 31
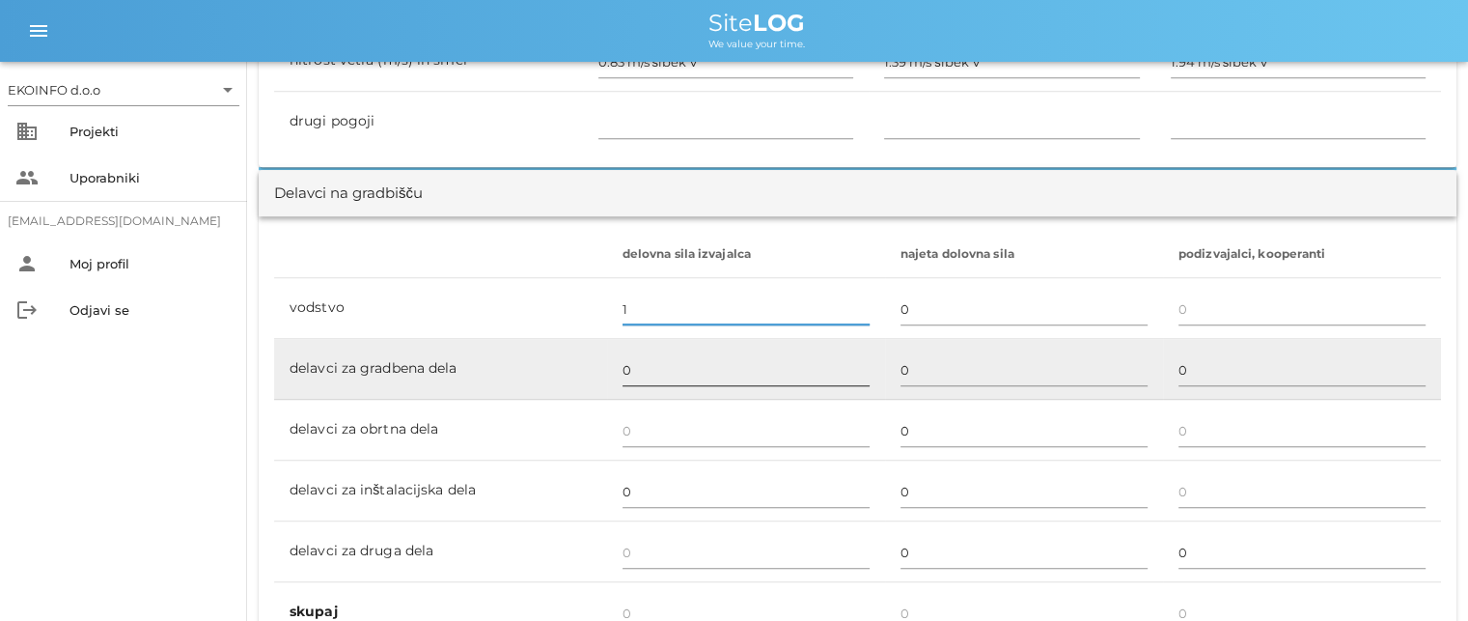
scroll to position [1062, 0]
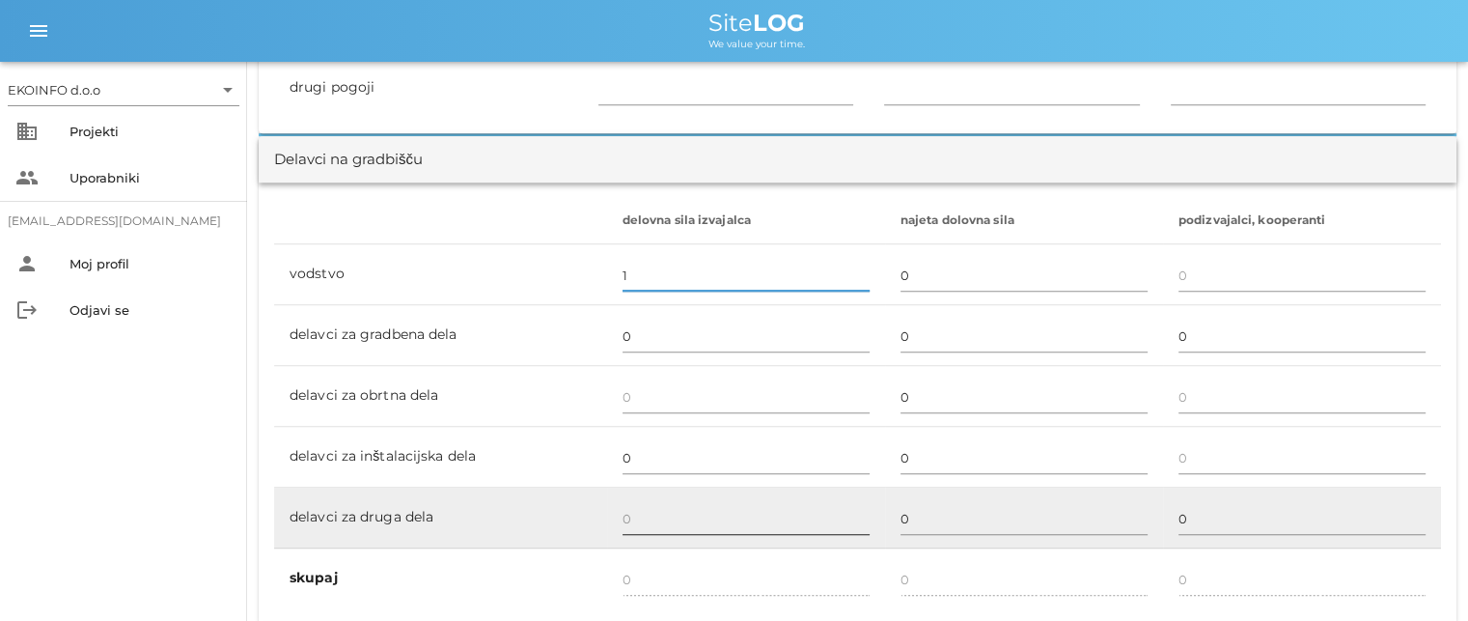
type input "1"
click at [622, 517] on input "text" at bounding box center [745, 518] width 247 height 31
type input "1"
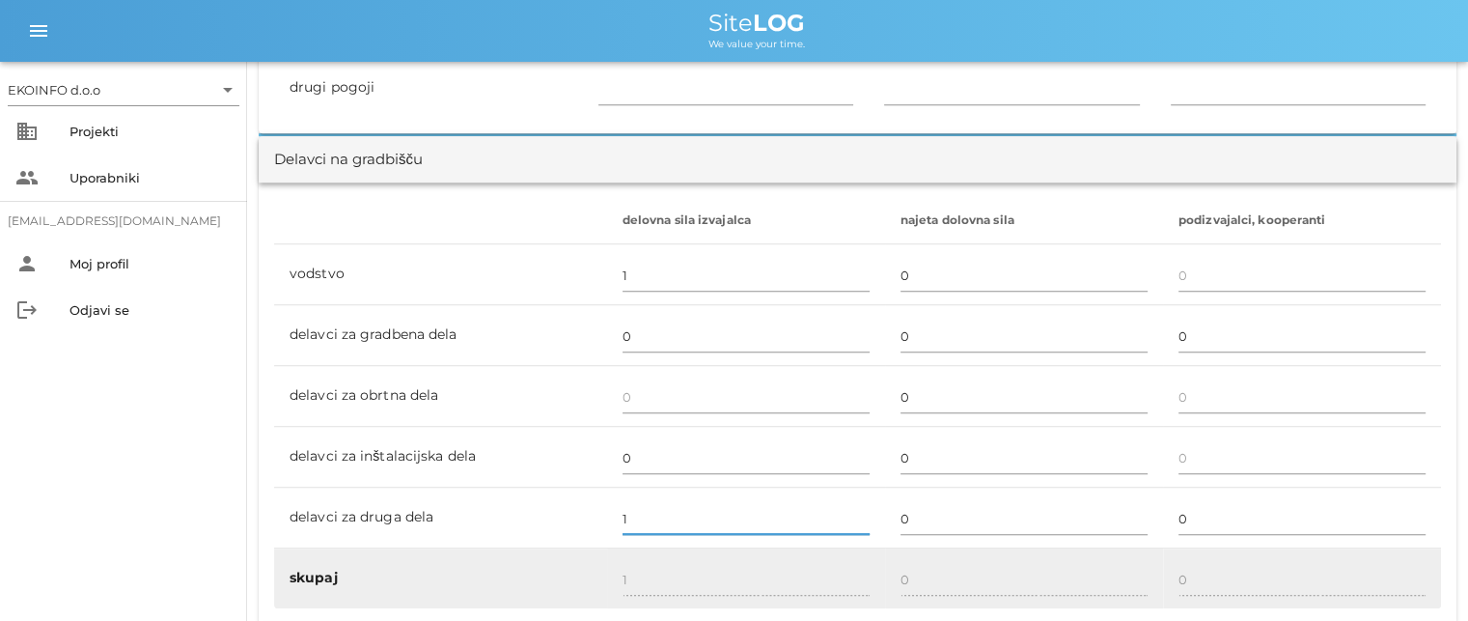
type input "1"
type input "2"
click at [637, 553] on div "2" at bounding box center [745, 580] width 247 height 56
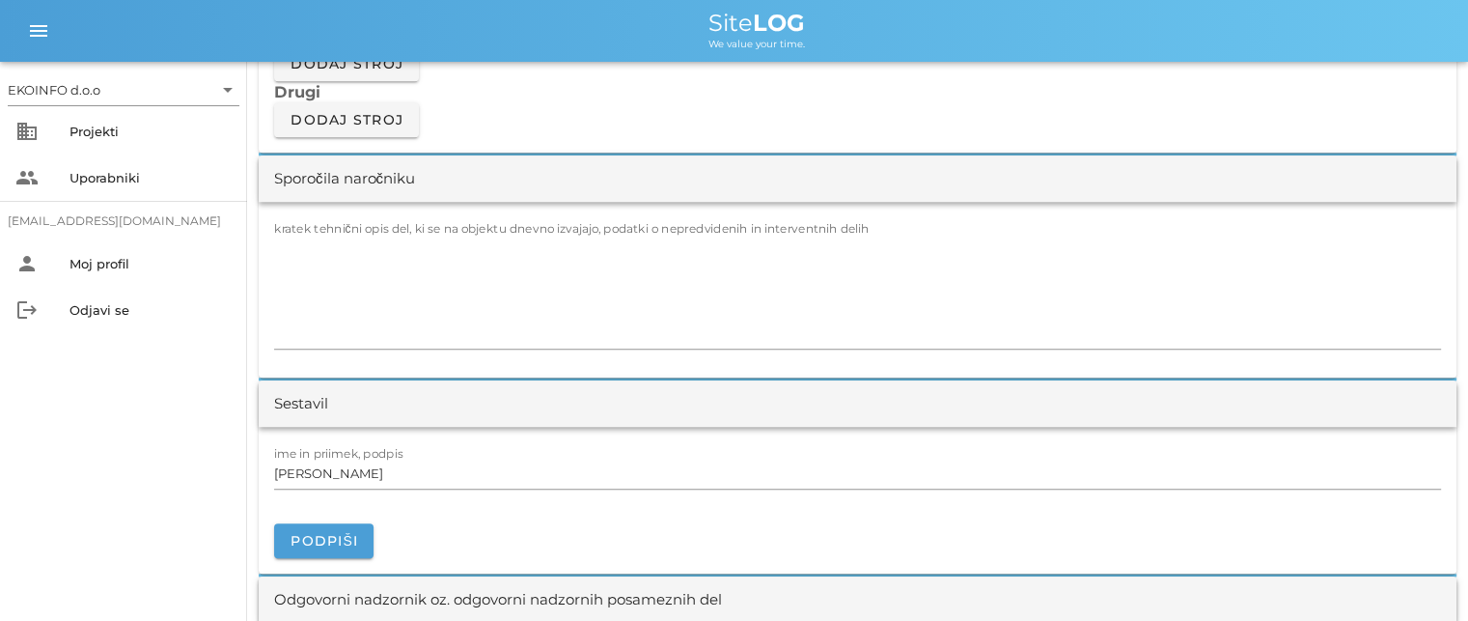
scroll to position [1737, 0]
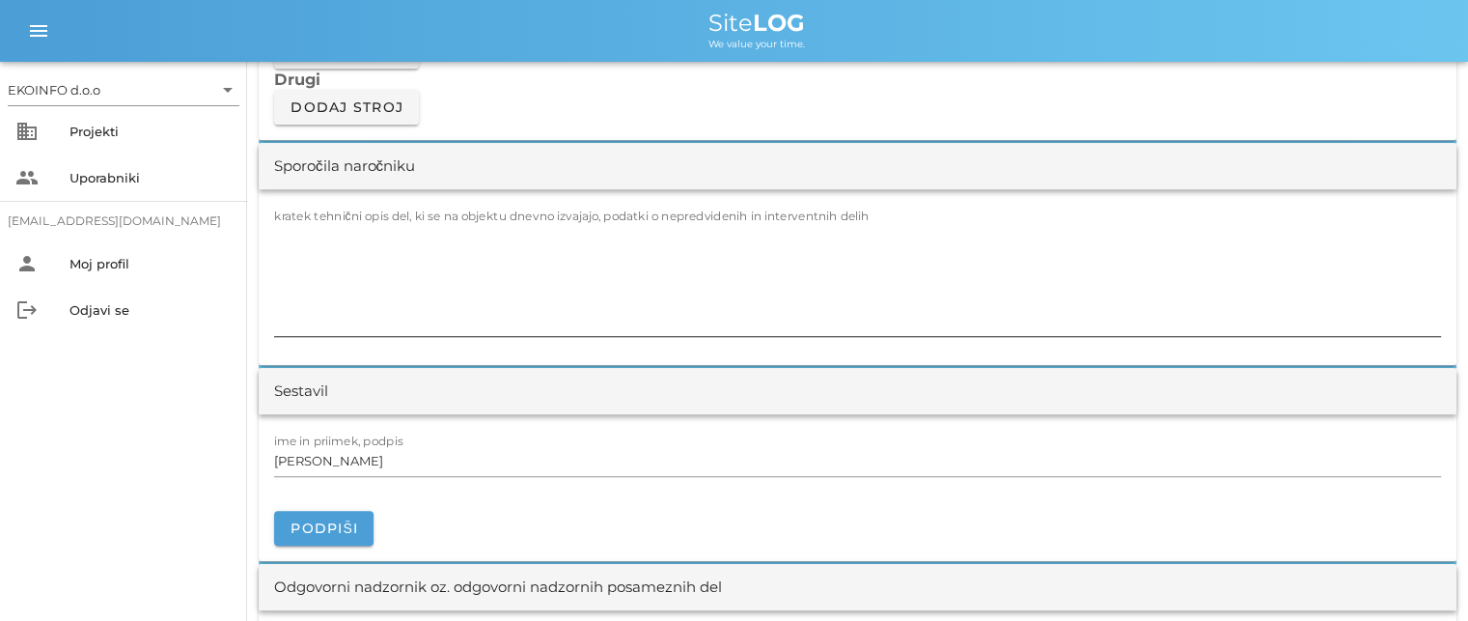
click at [320, 223] on textarea "kratek tehnični opis del, ki se na objektu dnevno izvajajo, podatki o nepredvid…" at bounding box center [857, 278] width 1167 height 116
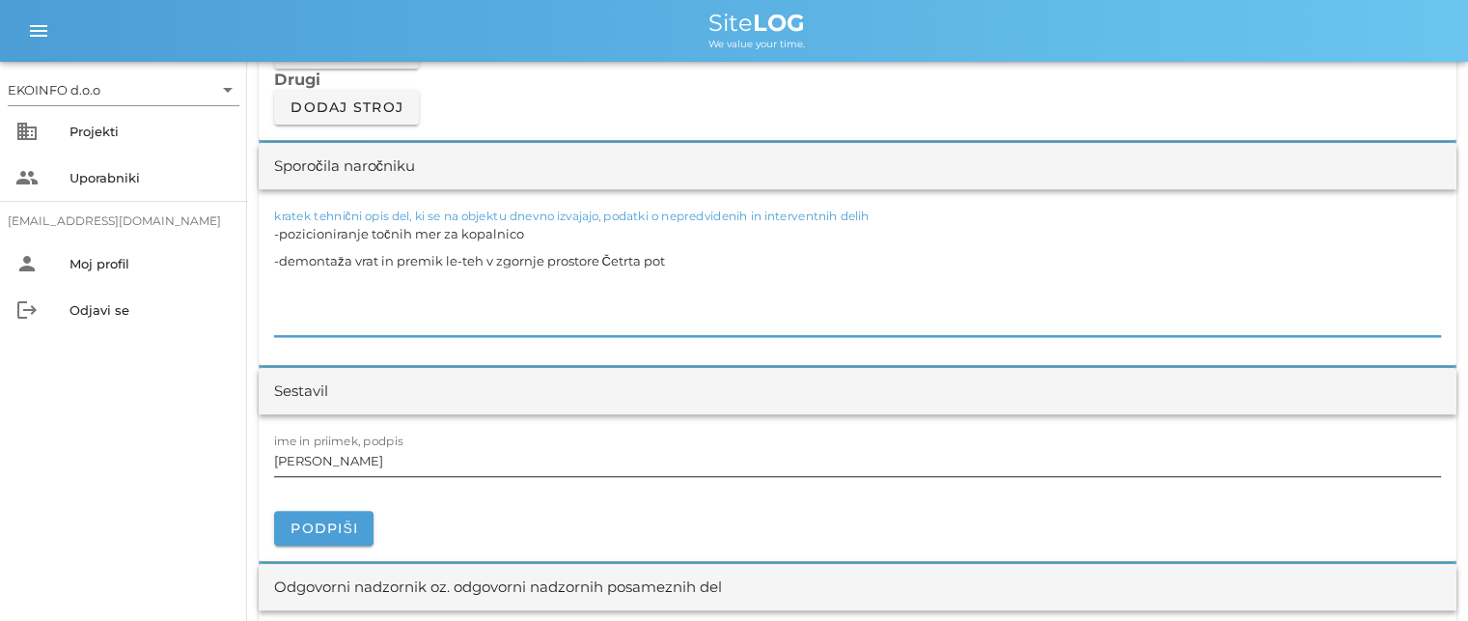
type textarea "-pozicioniranje točnih mer za kopalnico -demontaža vrat in premik le-teh v zgor…"
click at [365, 463] on input "[PERSON_NAME]" at bounding box center [857, 460] width 1167 height 31
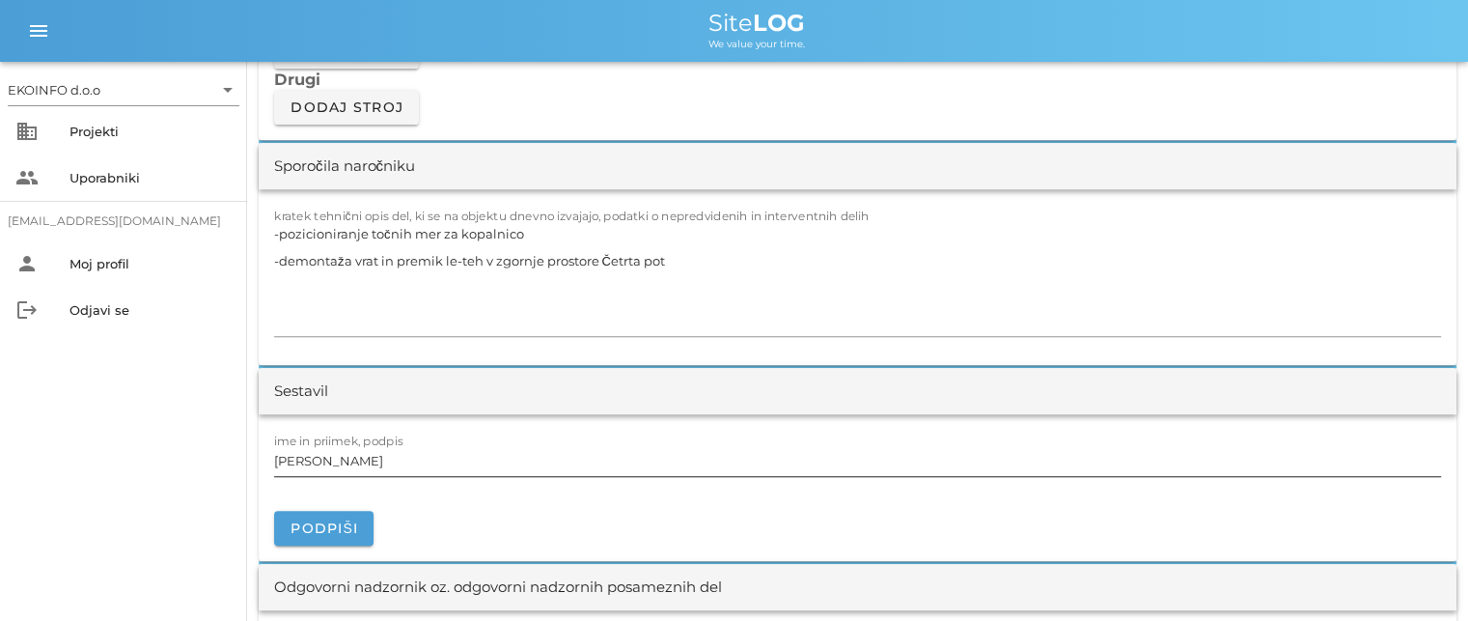
click at [367, 462] on input "[PERSON_NAME]" at bounding box center [857, 460] width 1167 height 31
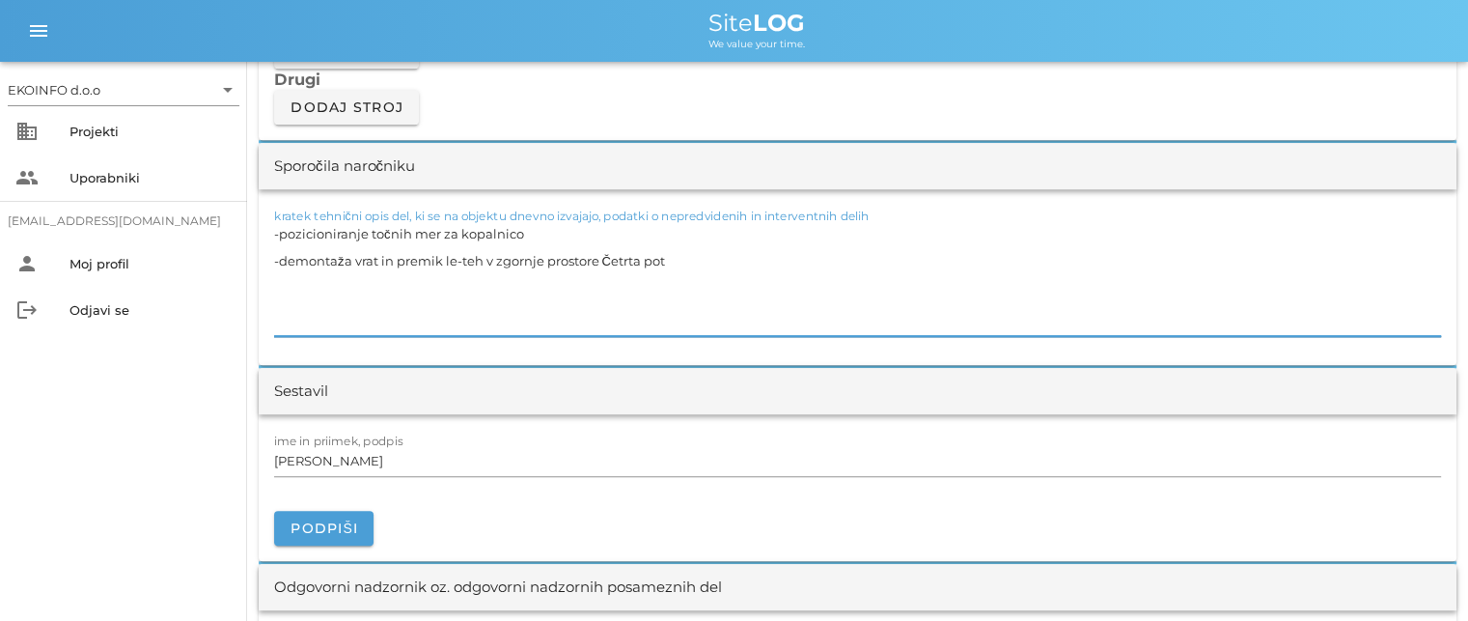
click at [352, 277] on textarea "-pozicioniranje točnih mer za kopalnico -demontaža vrat in premik le-teh v zgor…" at bounding box center [857, 278] width 1167 height 116
click at [364, 460] on input "[PERSON_NAME]" at bounding box center [857, 460] width 1167 height 31
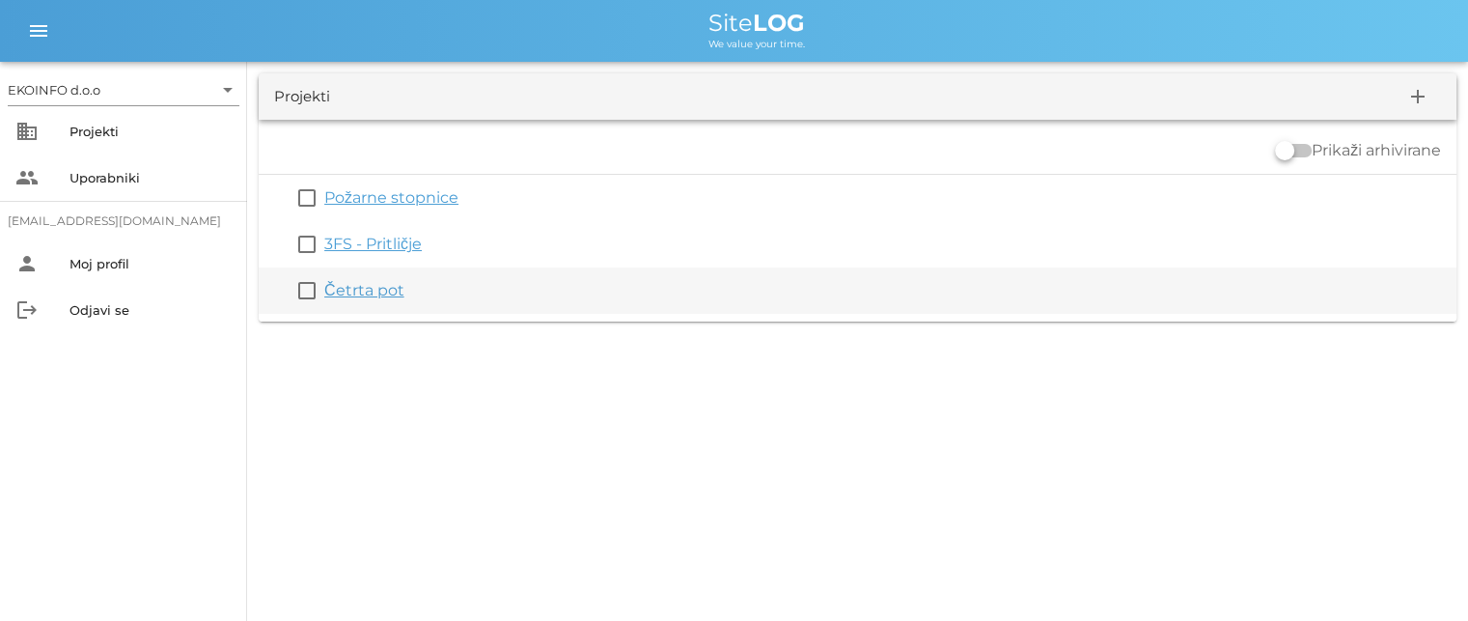
click at [345, 291] on link "Četrta pot" at bounding box center [364, 290] width 80 height 18
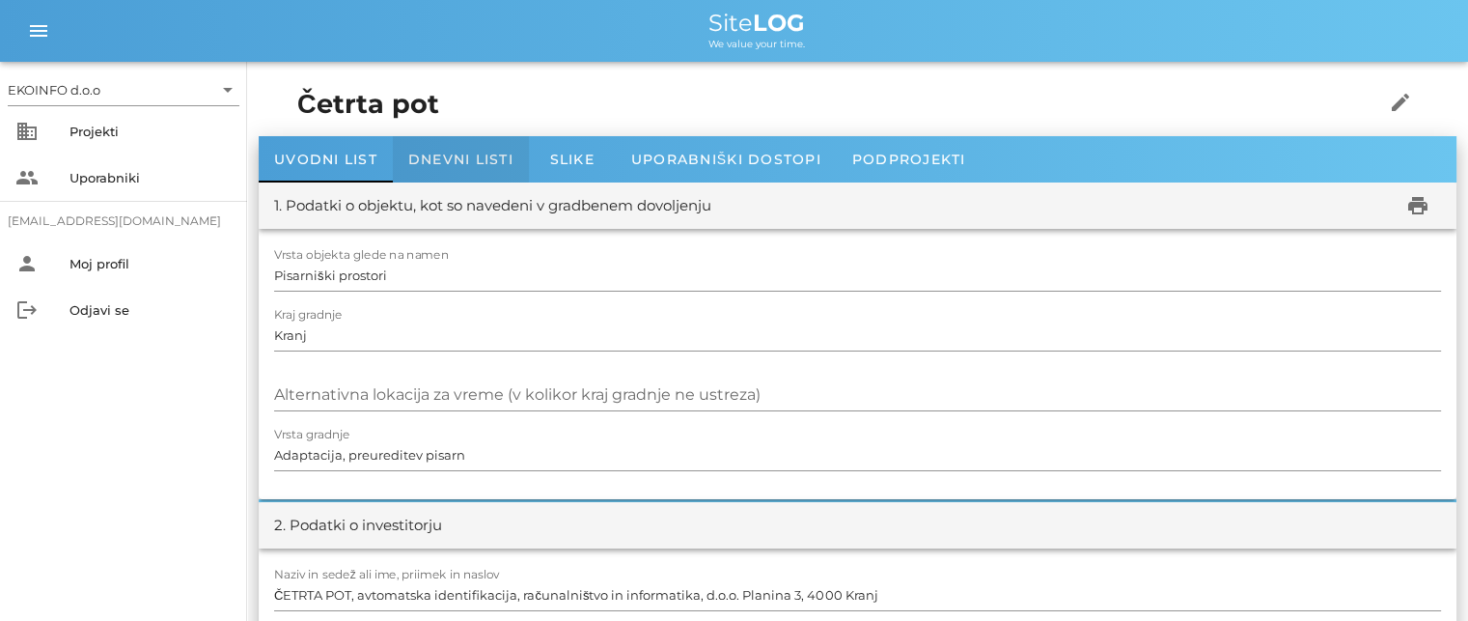
click at [458, 155] on span "Dnevni listi" at bounding box center [460, 159] width 105 height 17
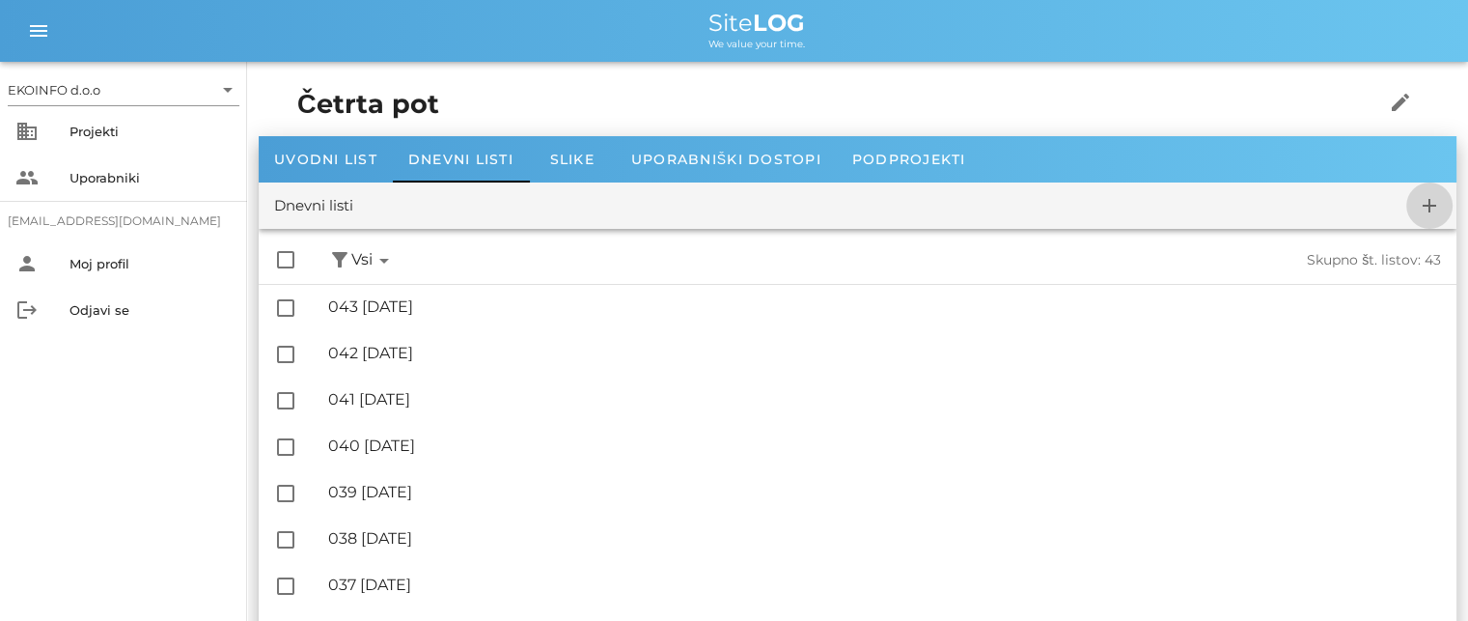
click at [1429, 206] on icon "add" at bounding box center [1429, 205] width 23 height 23
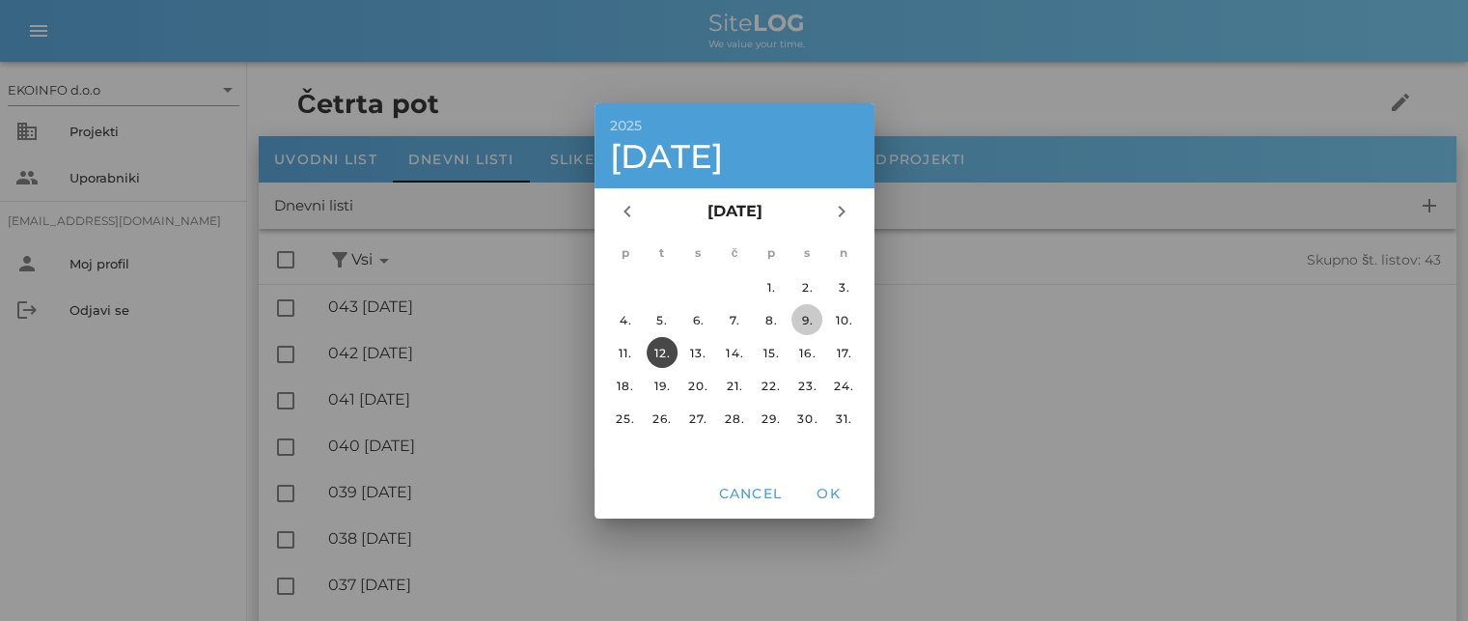
click at [803, 319] on div "9." at bounding box center [806, 319] width 31 height 14
click at [820, 489] on span "OK" at bounding box center [828, 492] width 46 height 17
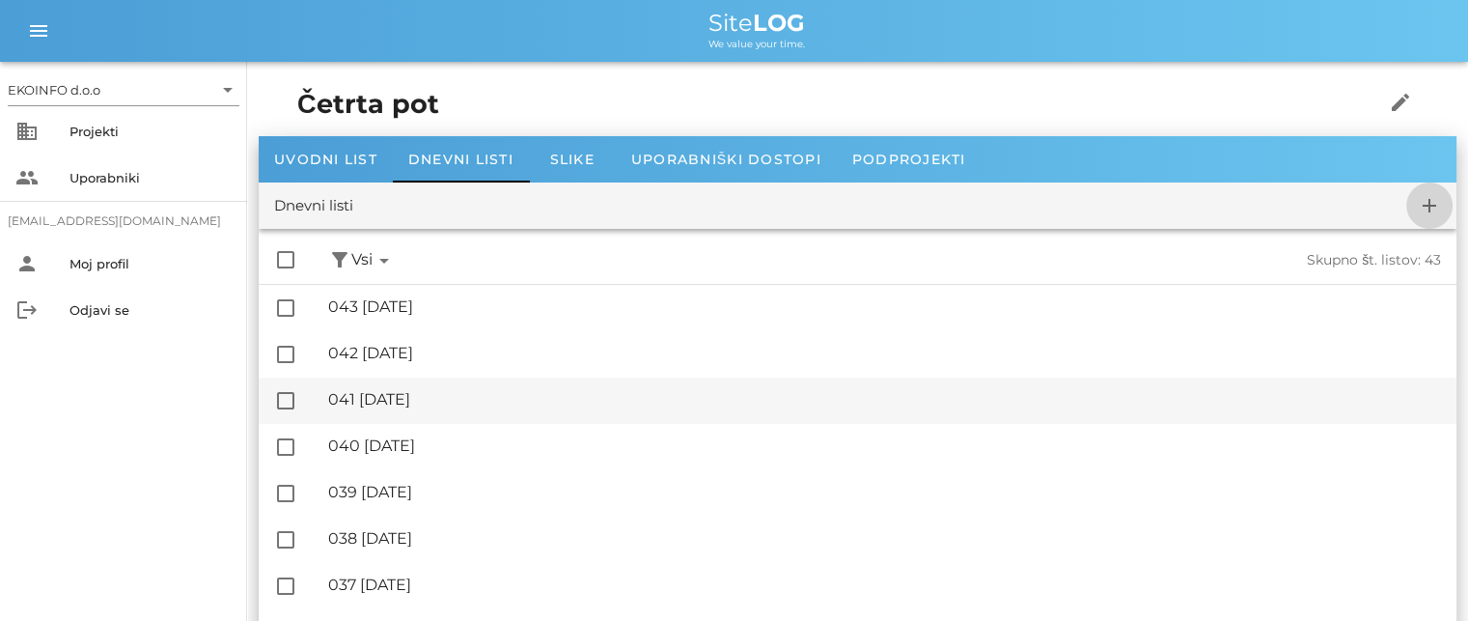
checkbox input "false"
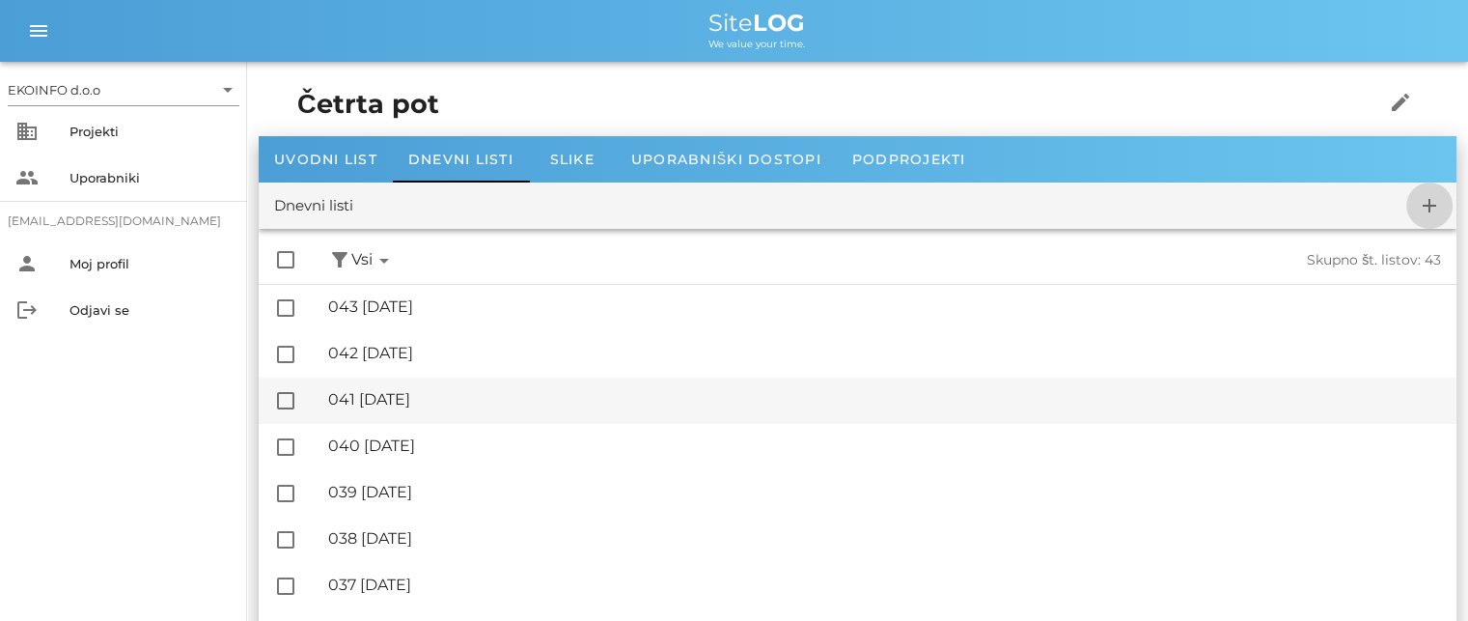
checkbox input "false"
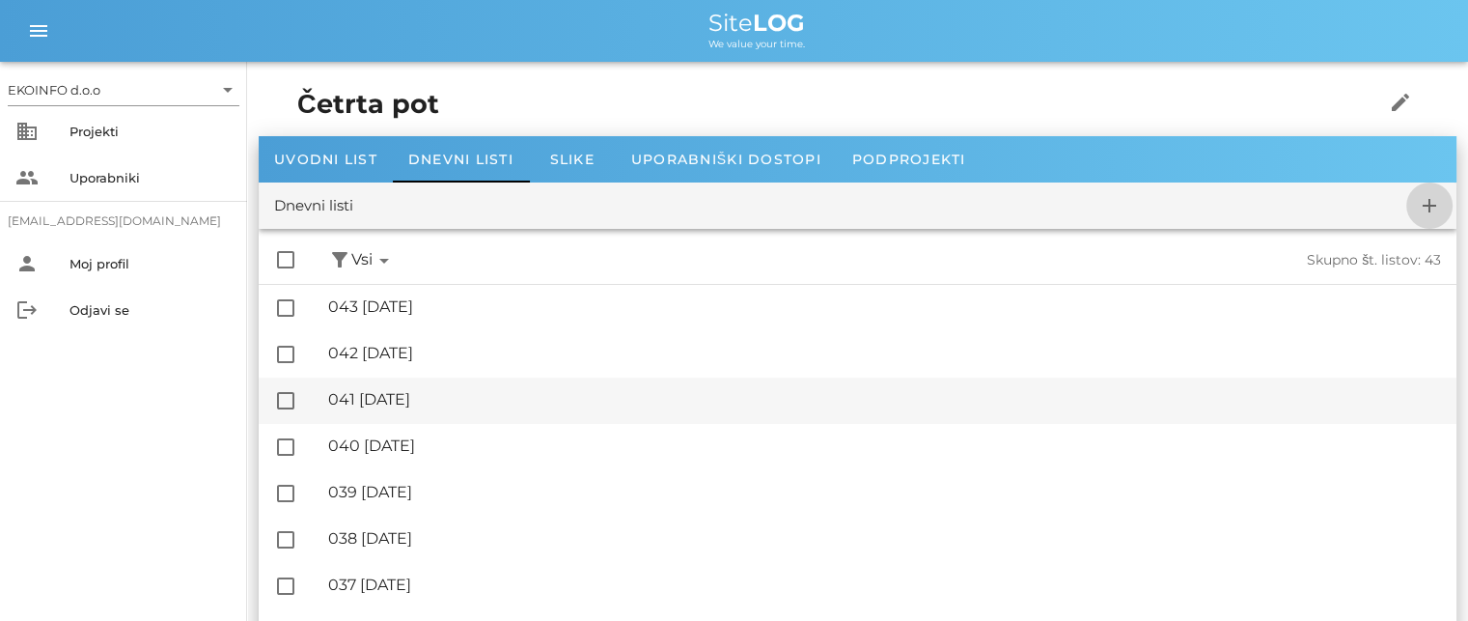
checkbox input "false"
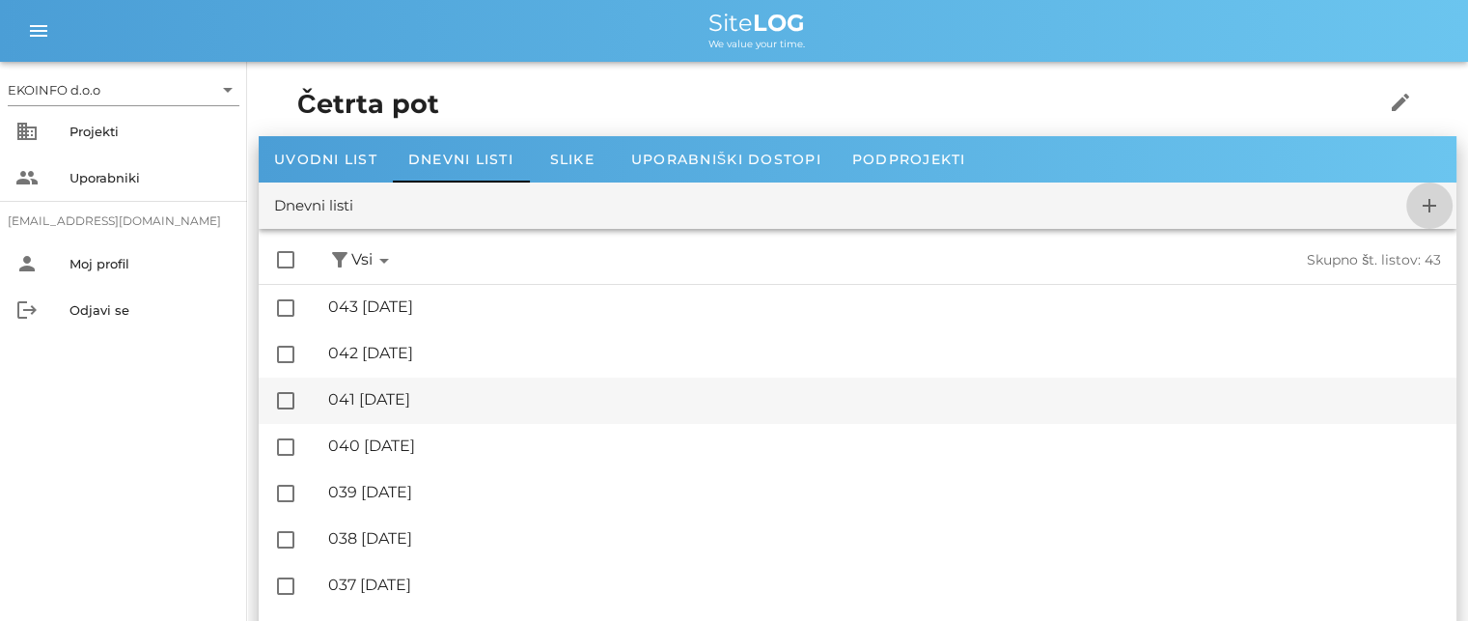
checkbox input "false"
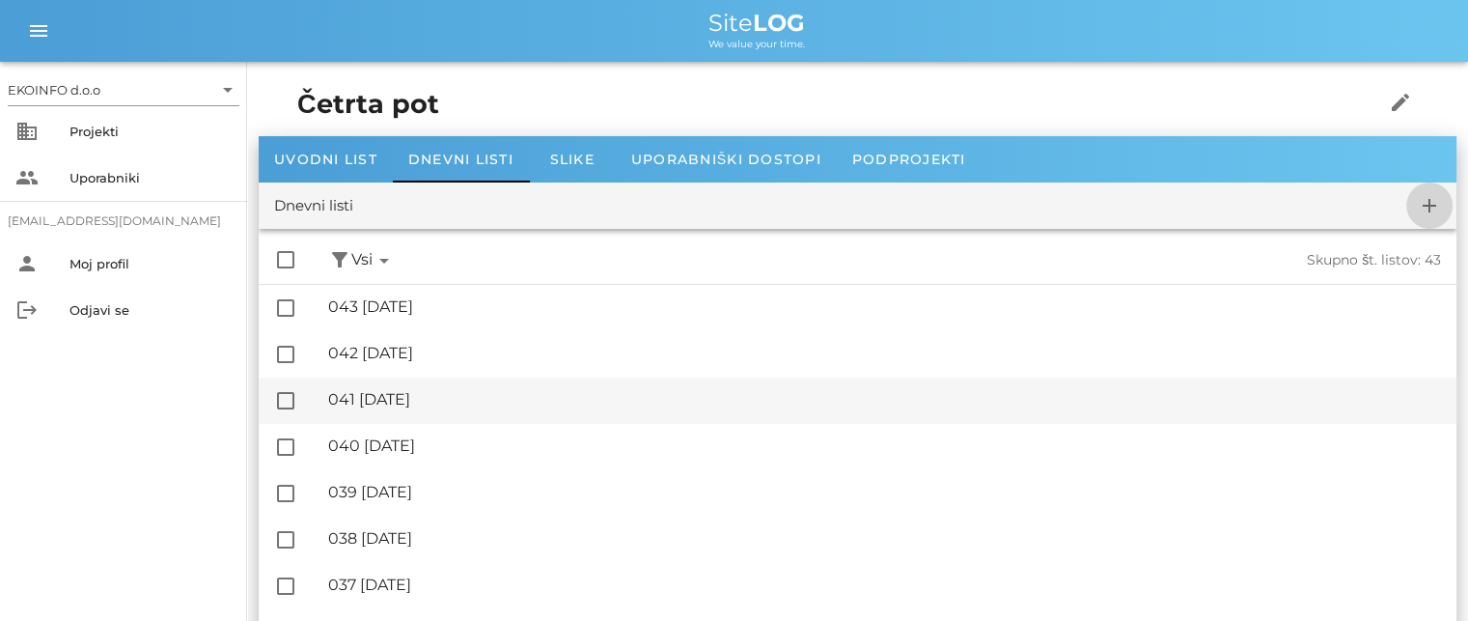
checkbox input "false"
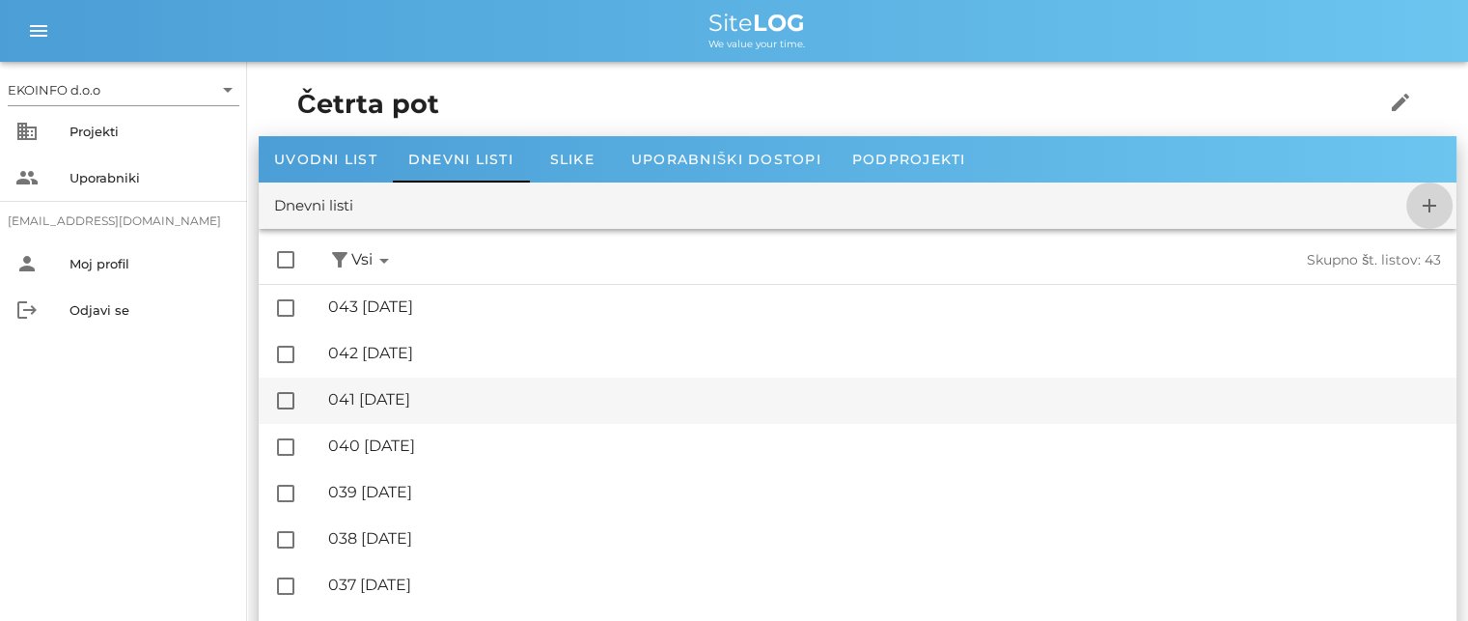
checkbox input "false"
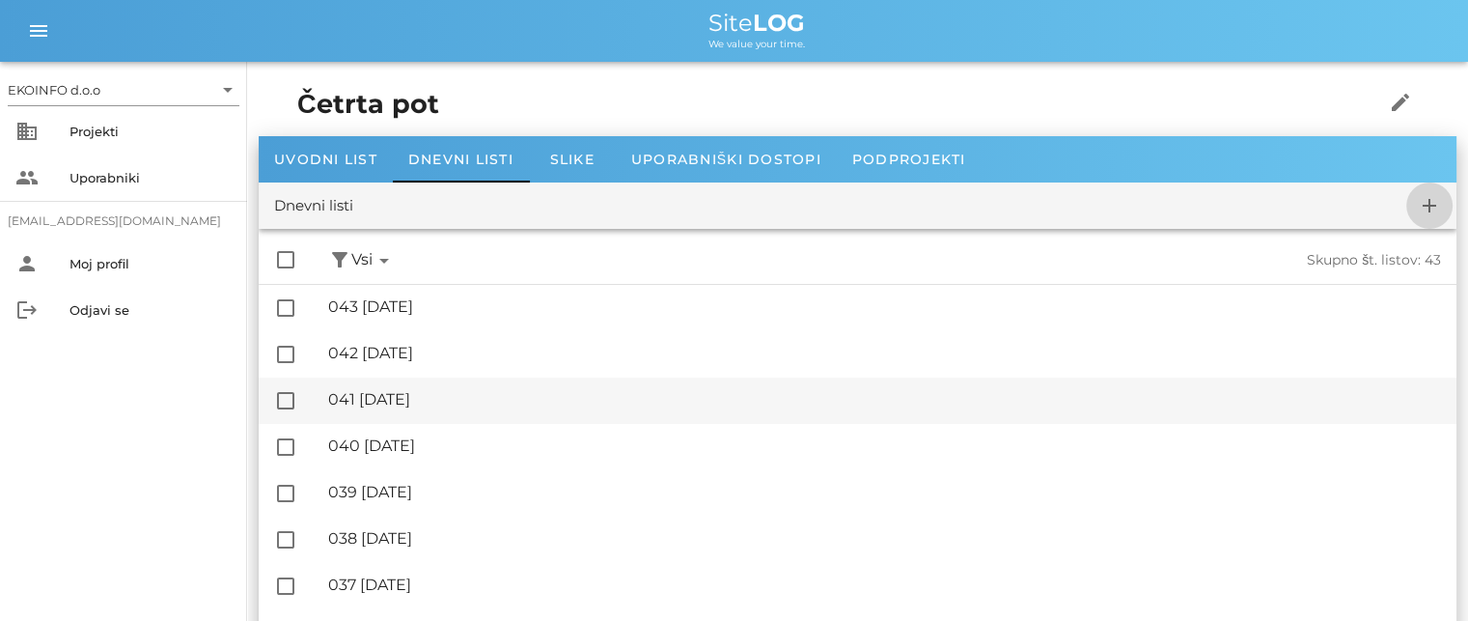
checkbox input "false"
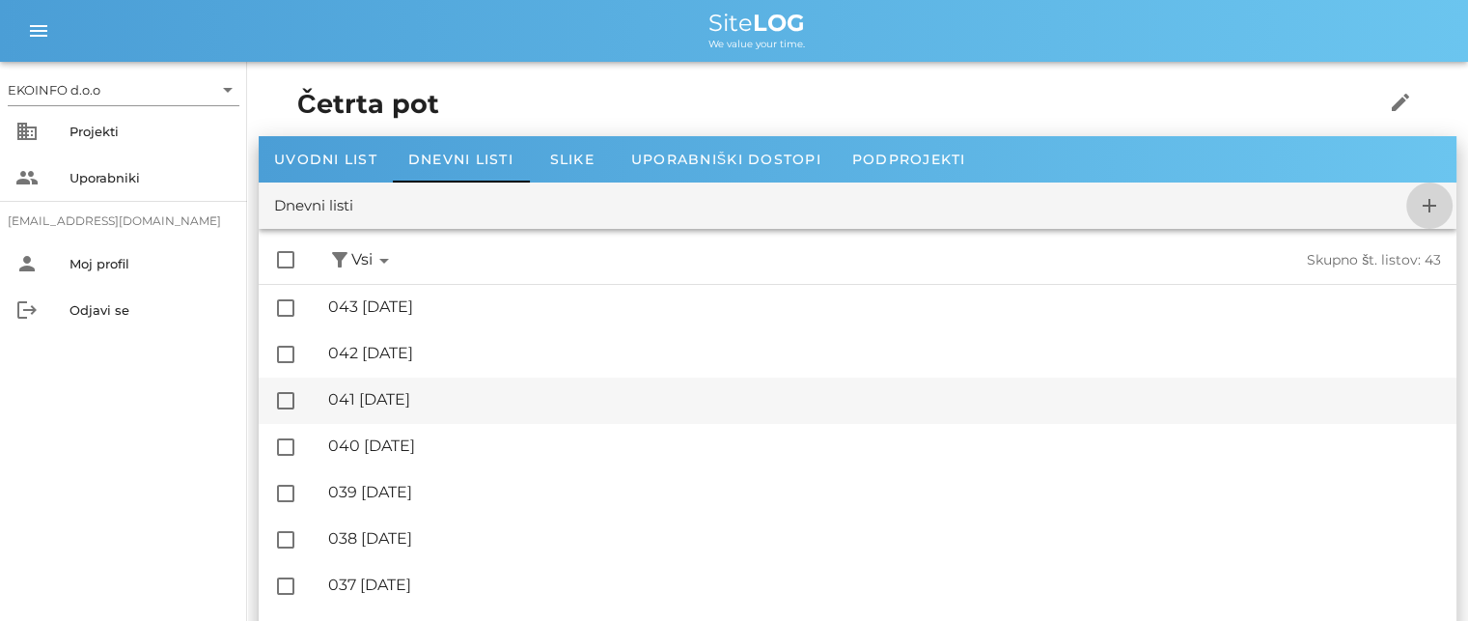
checkbox input "false"
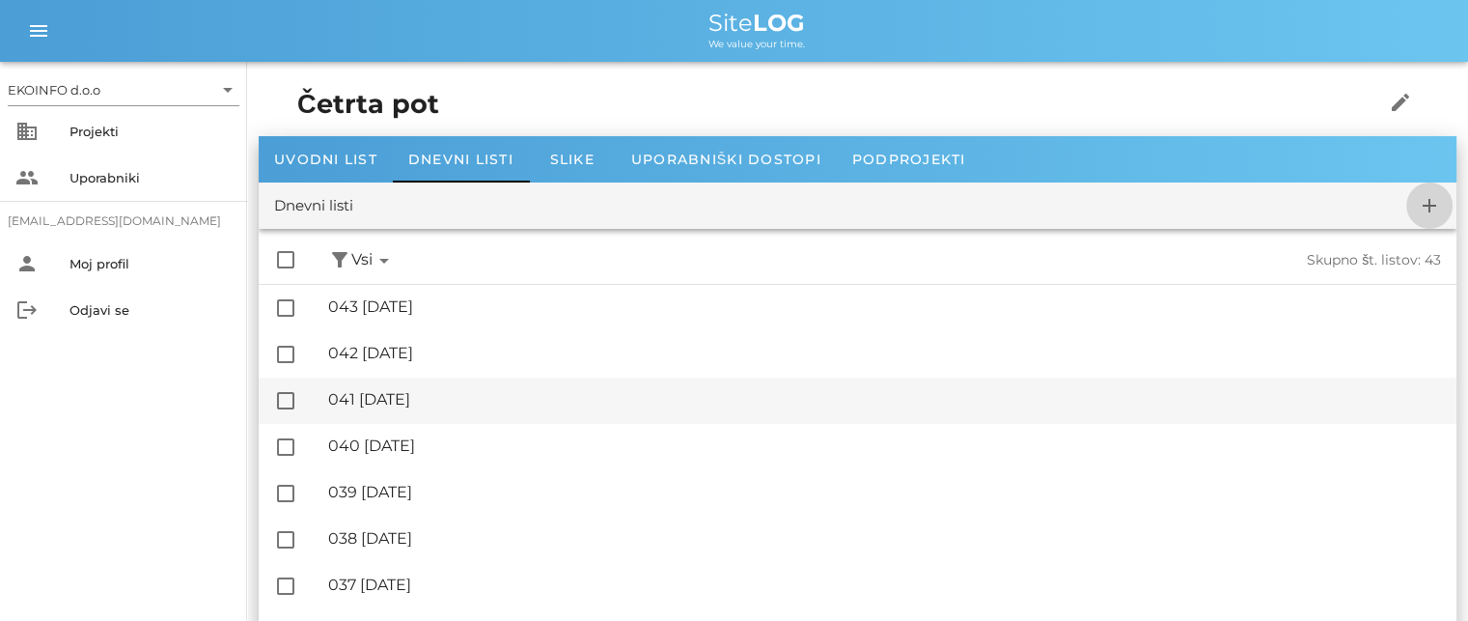
checkbox input "false"
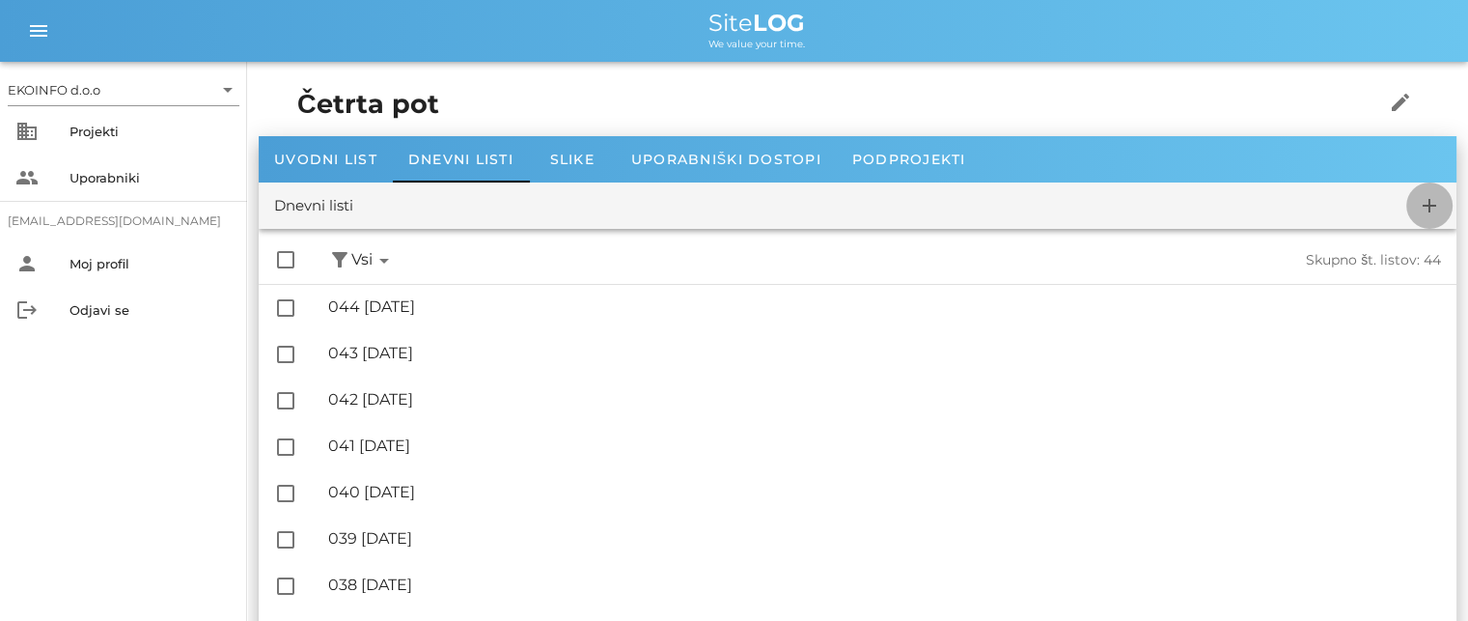
click at [1424, 205] on icon "add" at bounding box center [1429, 205] width 23 height 23
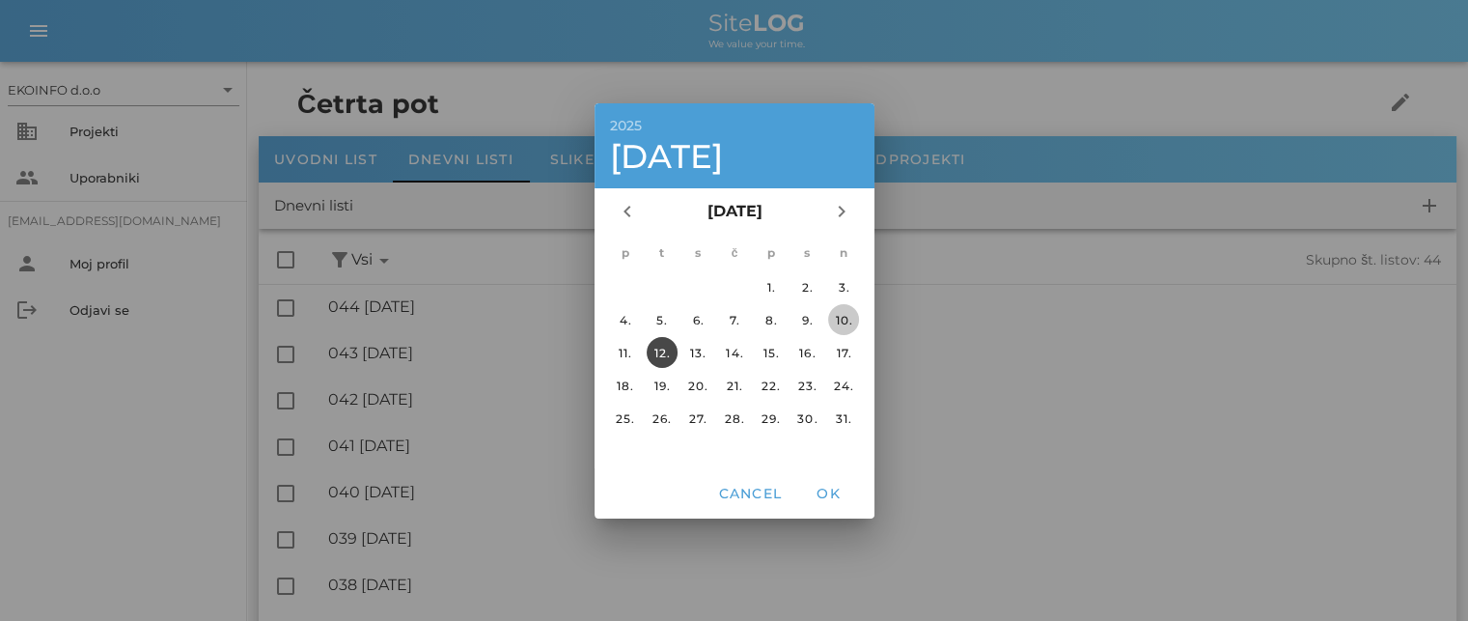
click at [844, 316] on div "10." at bounding box center [843, 319] width 31 height 14
click at [825, 491] on span "OK" at bounding box center [828, 492] width 46 height 17
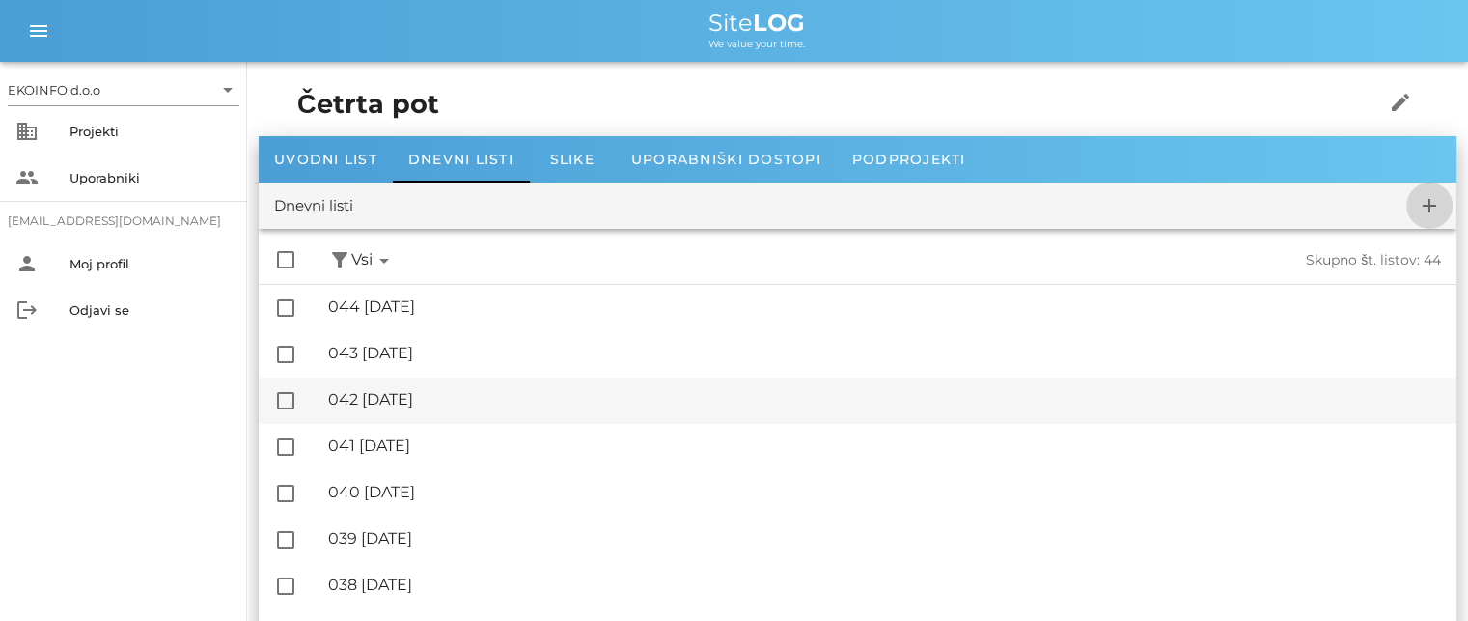
checkbox input "false"
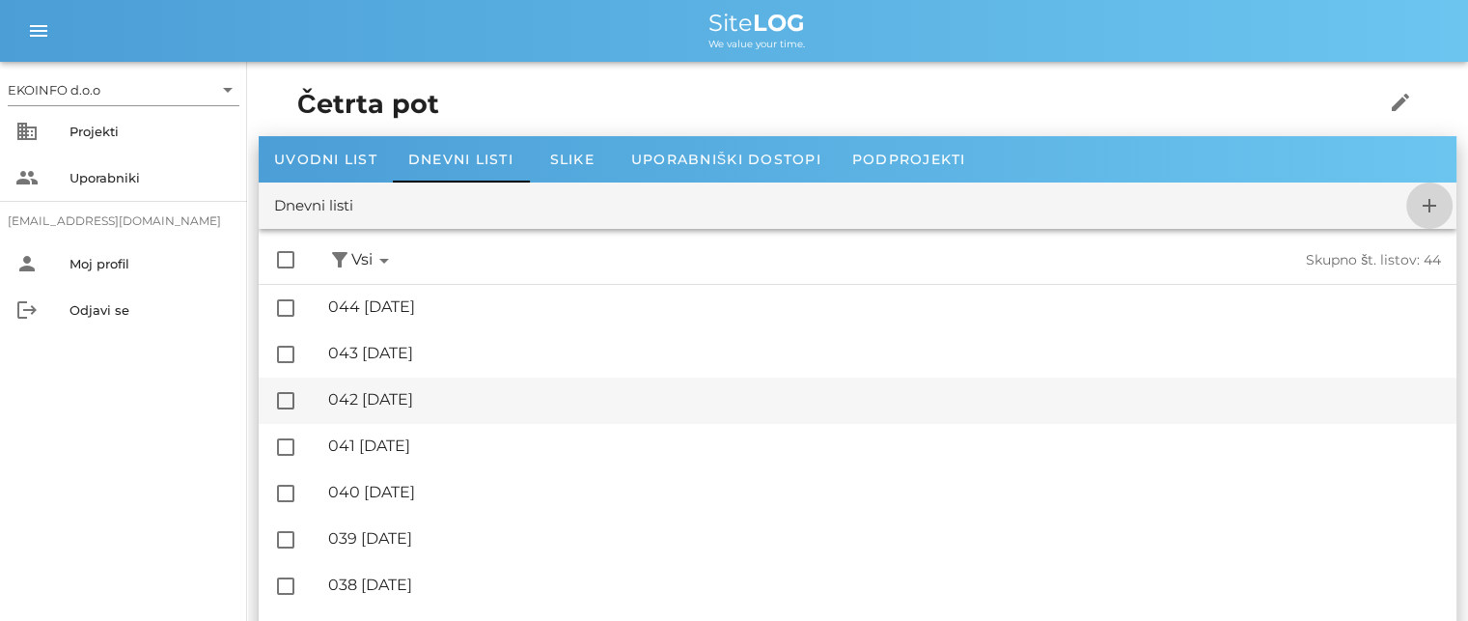
checkbox input "false"
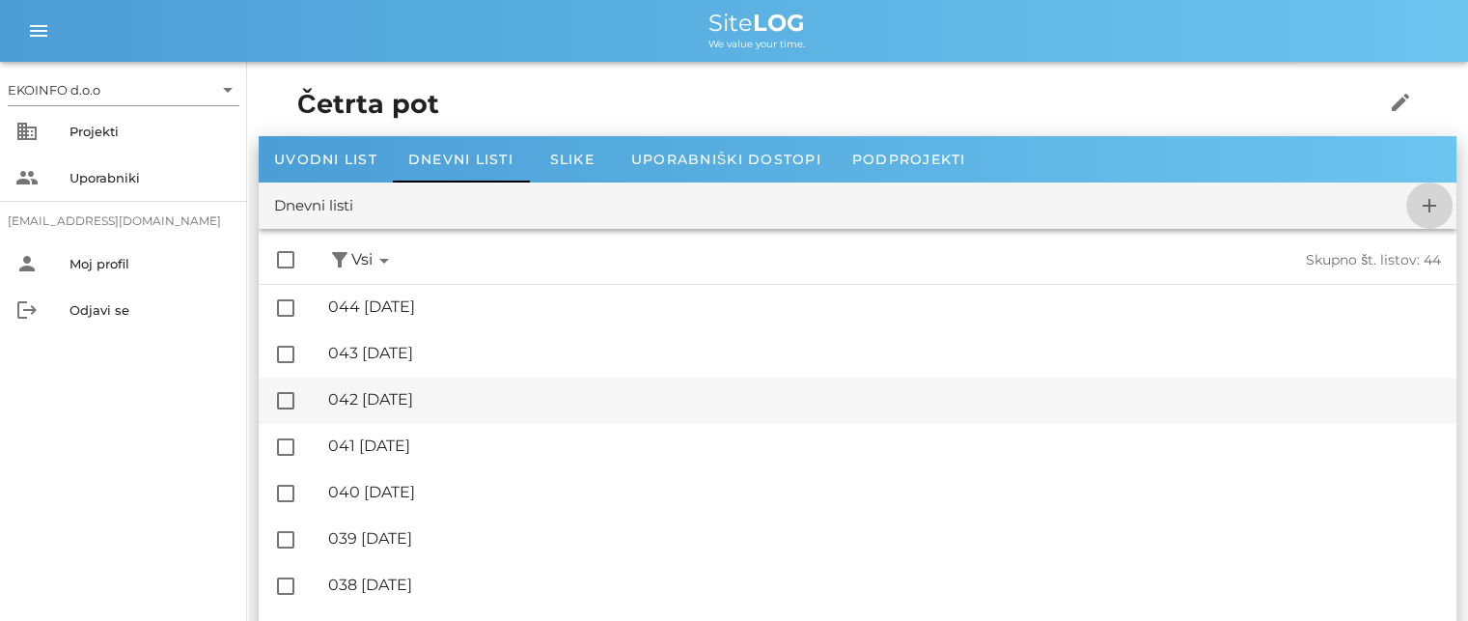
checkbox input "false"
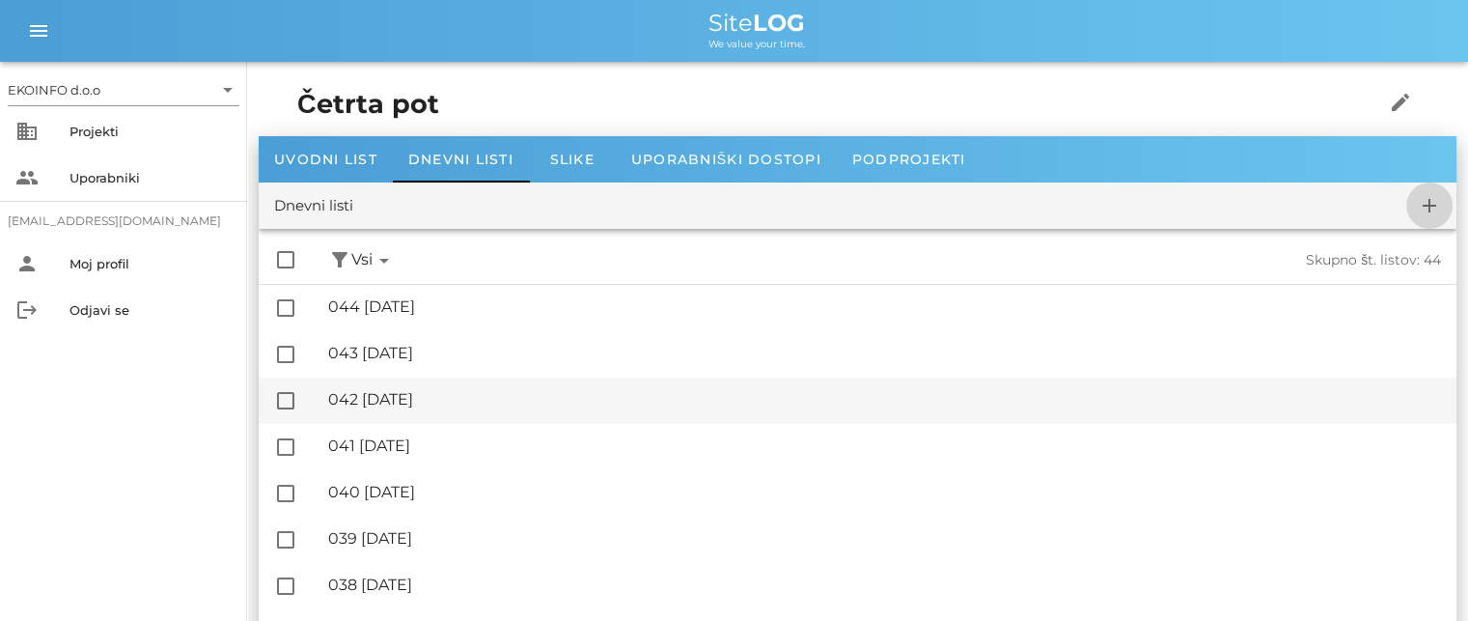
checkbox input "false"
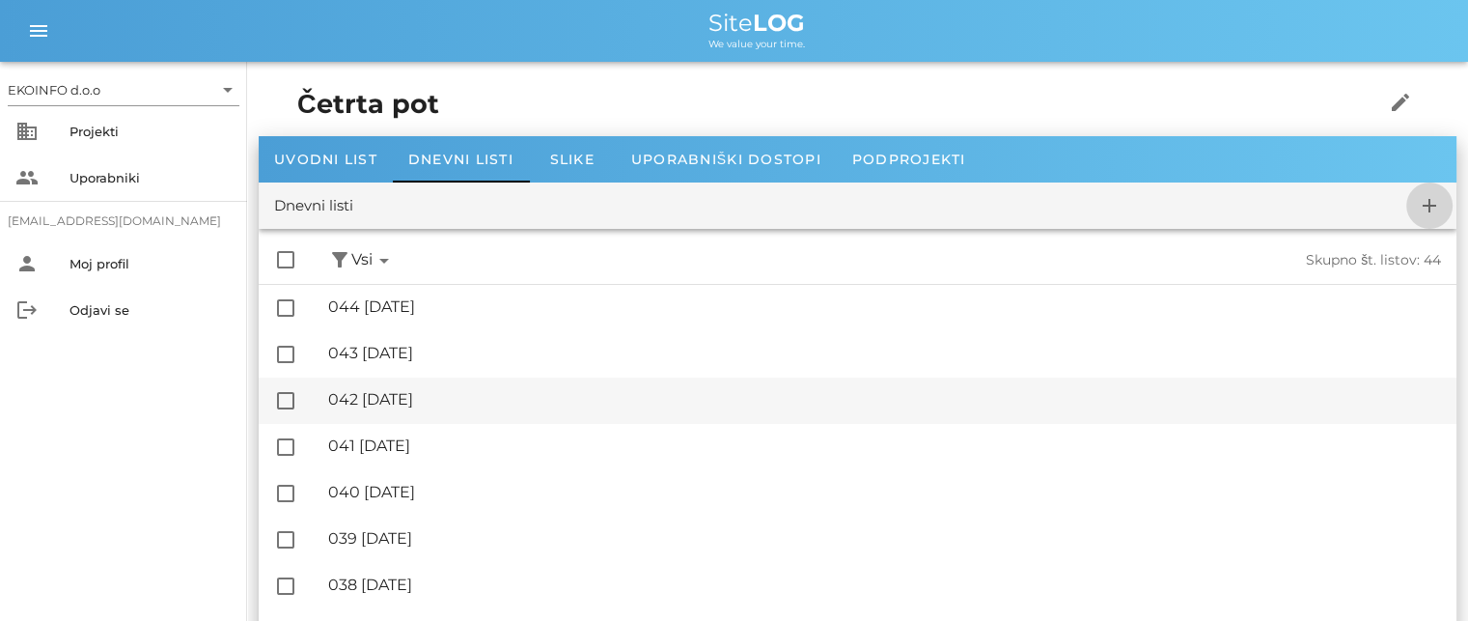
checkbox input "false"
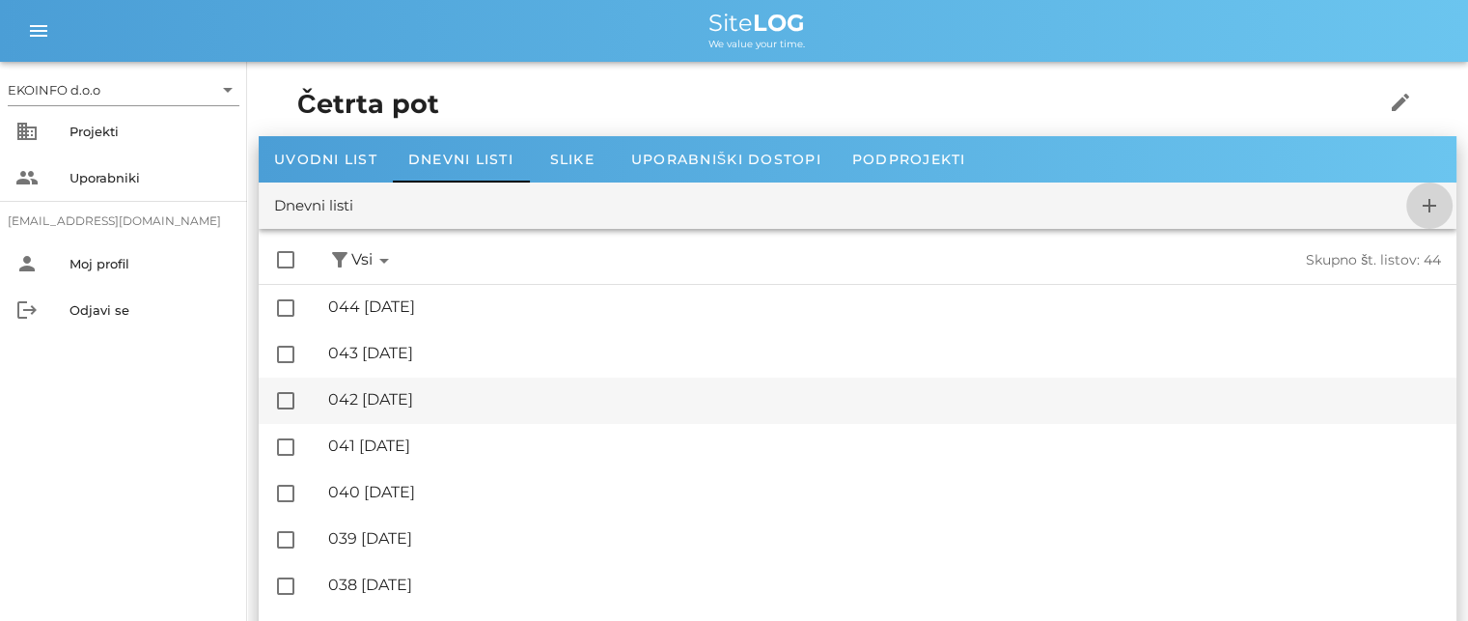
checkbox input "false"
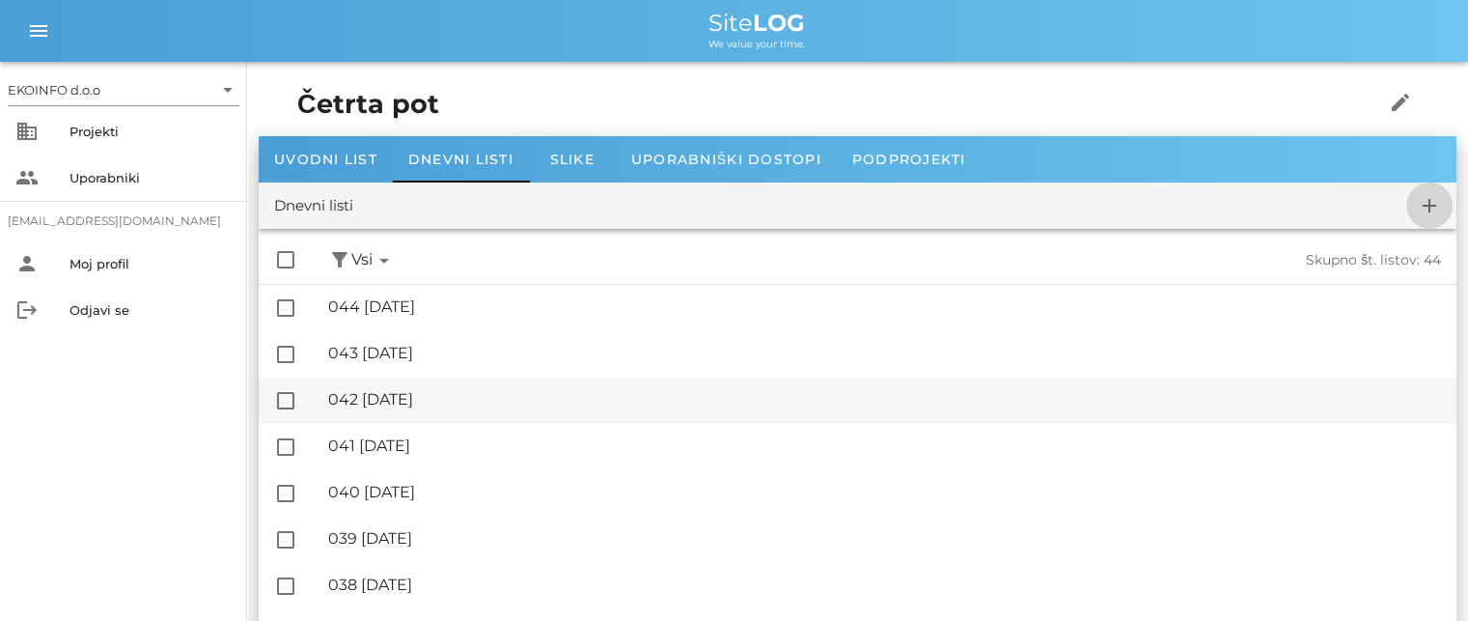
checkbox input "false"
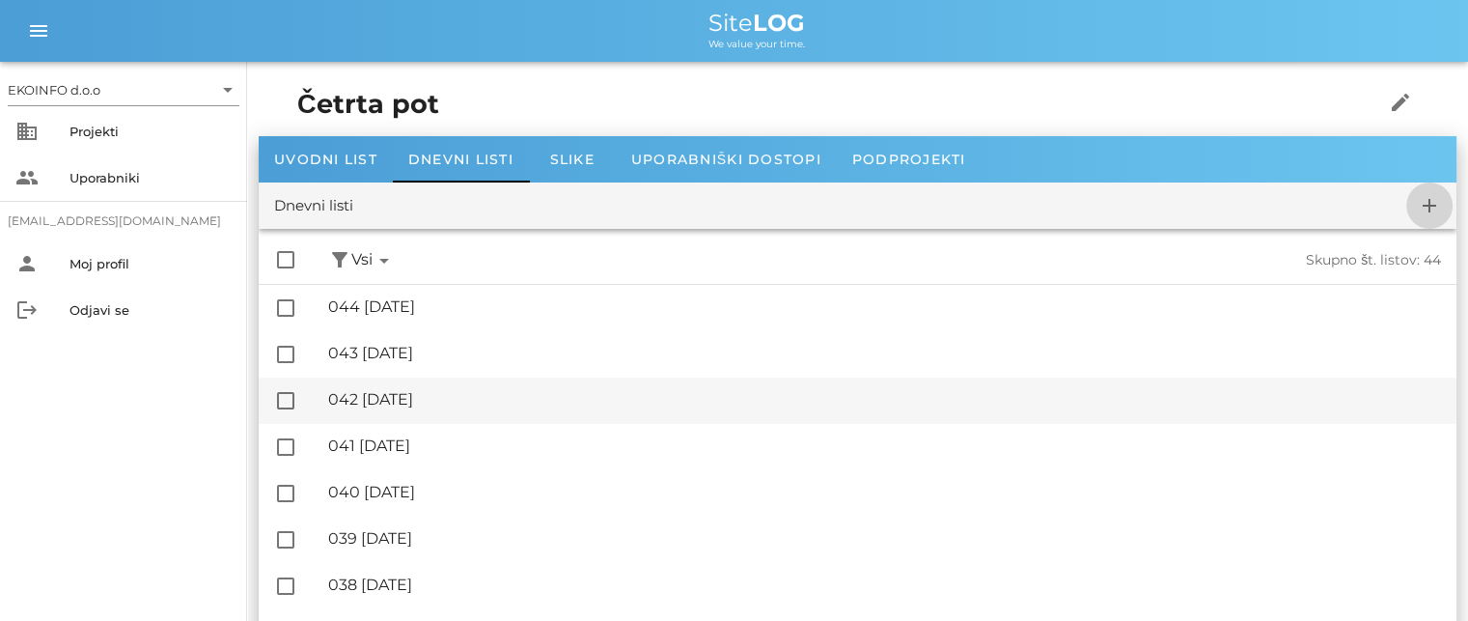
checkbox input "false"
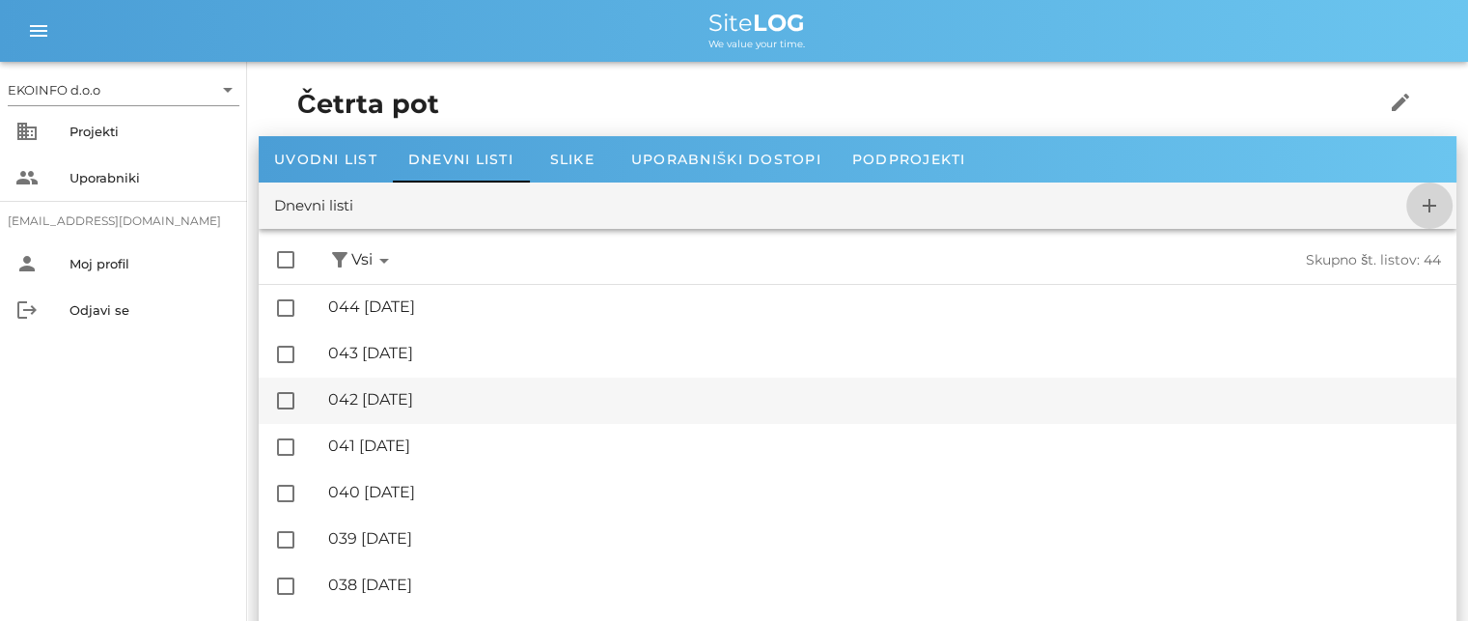
checkbox input "false"
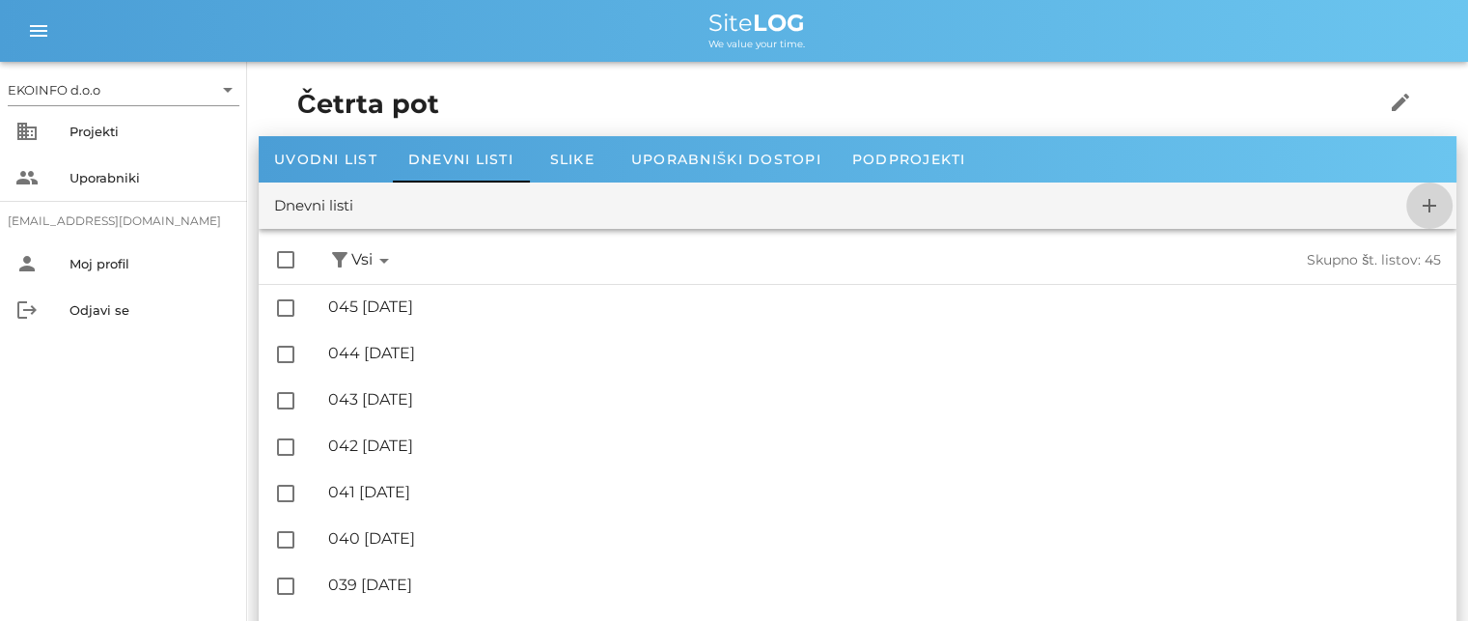
click at [1424, 206] on icon "add" at bounding box center [1429, 205] width 23 height 23
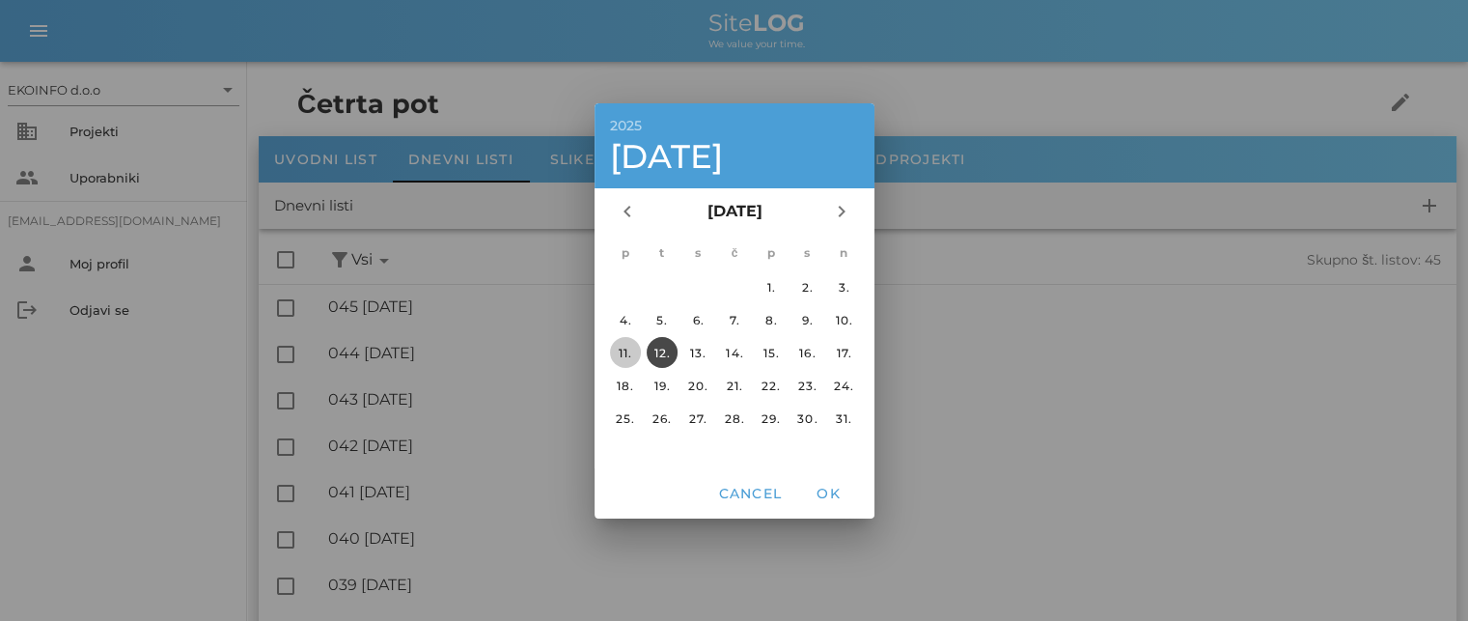
click at [621, 349] on div "11." at bounding box center [624, 352] width 31 height 14
click at [820, 494] on span "OK" at bounding box center [828, 492] width 46 height 17
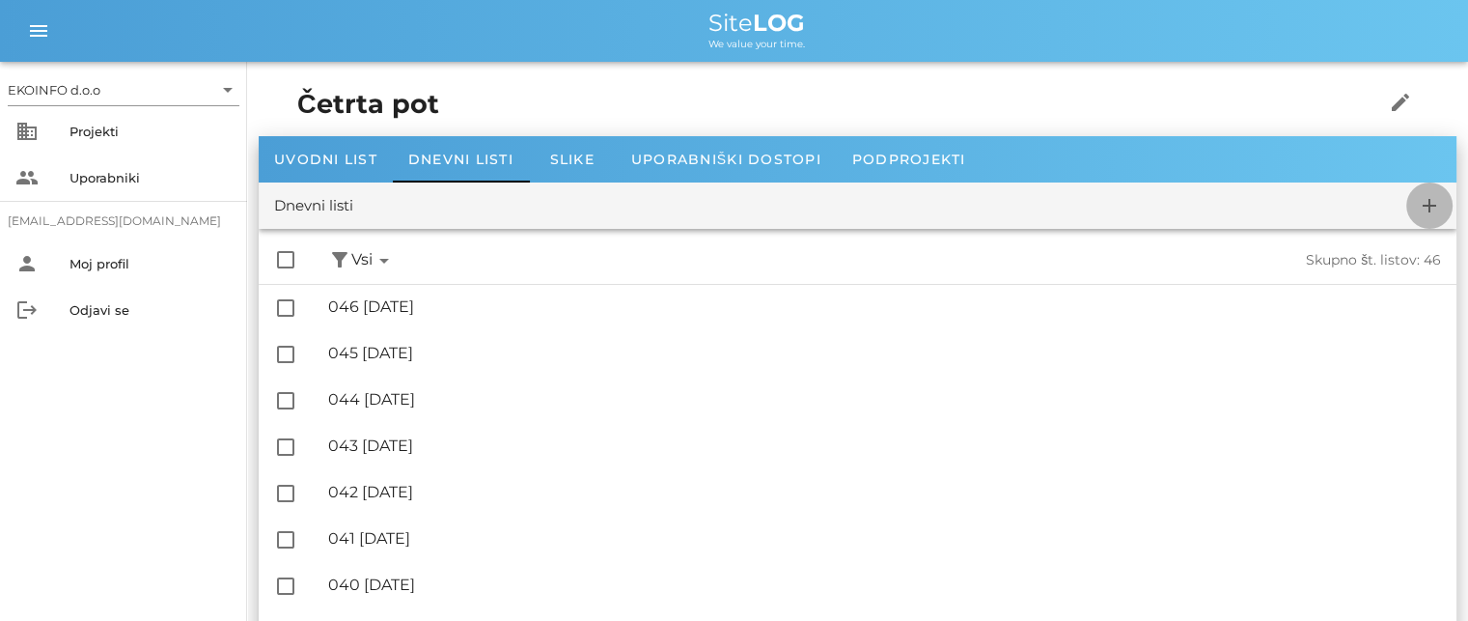
click at [1432, 200] on icon "add" at bounding box center [1429, 205] width 23 height 23
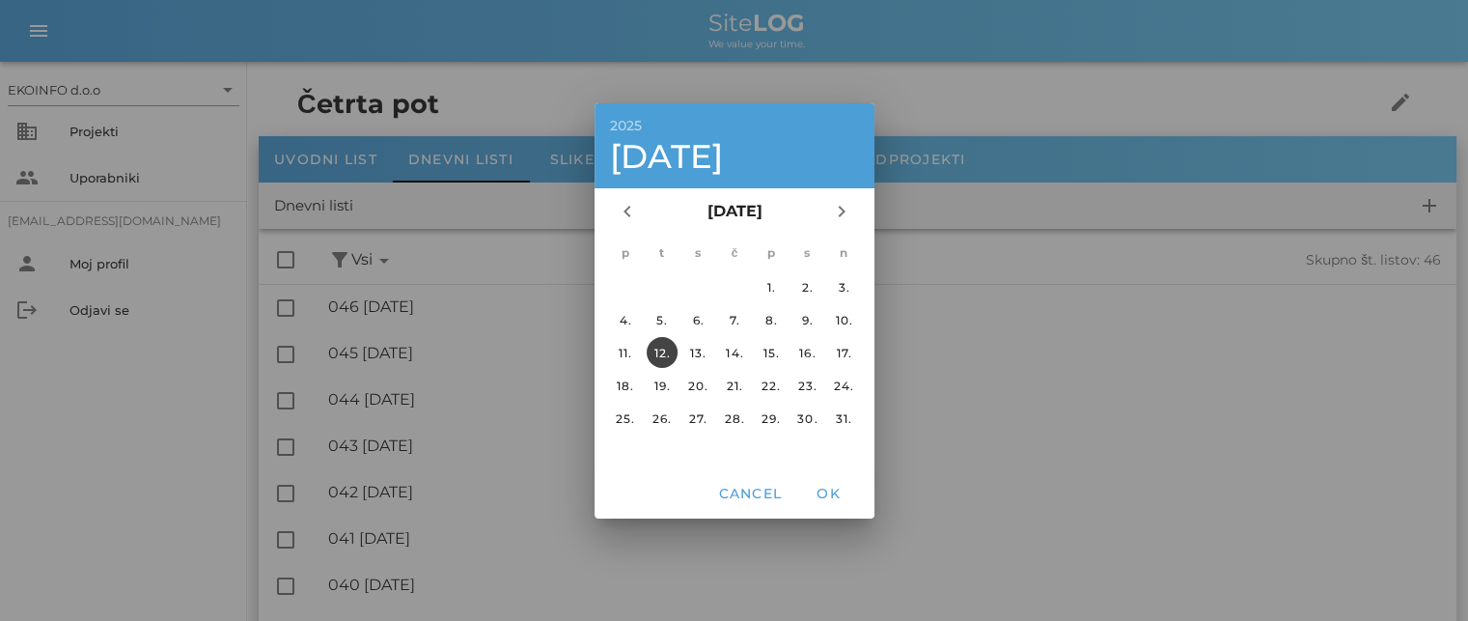
click at [659, 354] on div "12." at bounding box center [661, 352] width 31 height 14
click at [822, 495] on span "OK" at bounding box center [828, 492] width 46 height 17
